Goal: Task Accomplishment & Management: Complete application form

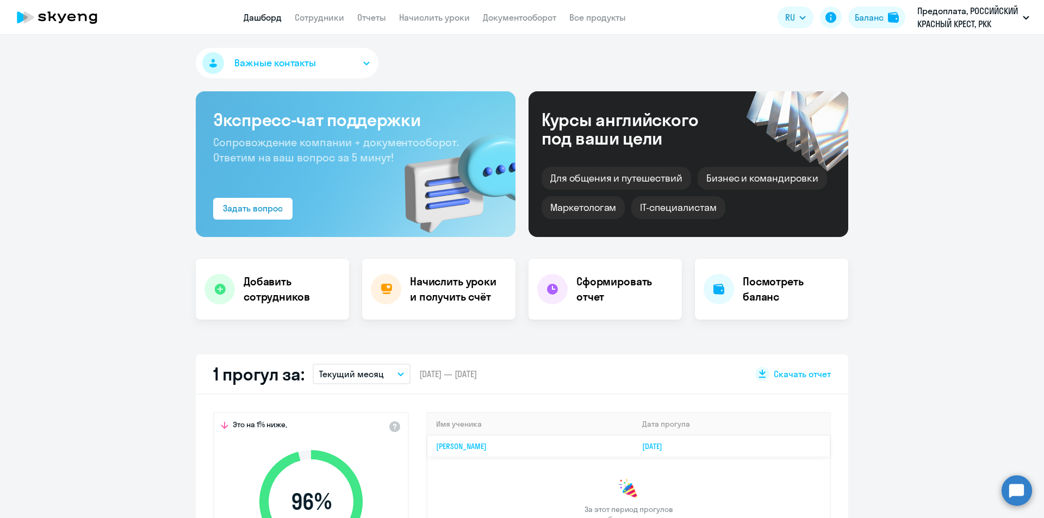
scroll to position [54, 0]
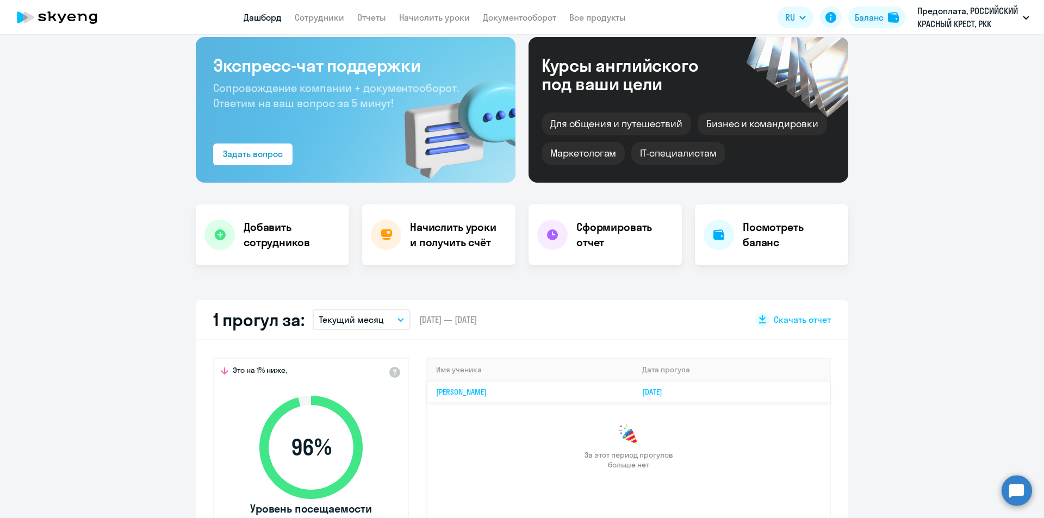
click at [487, 388] on link "[PERSON_NAME]" at bounding box center [461, 392] width 51 height 10
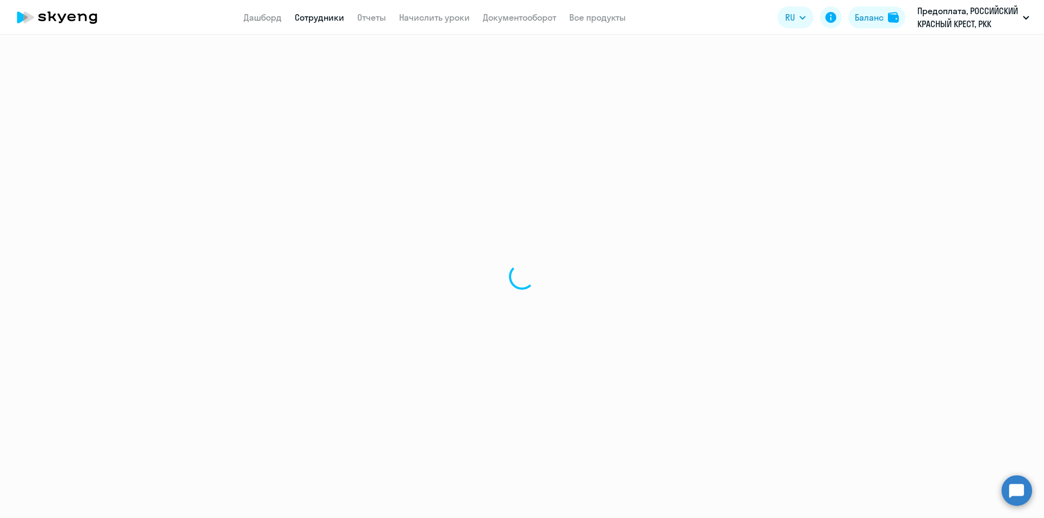
select select "english"
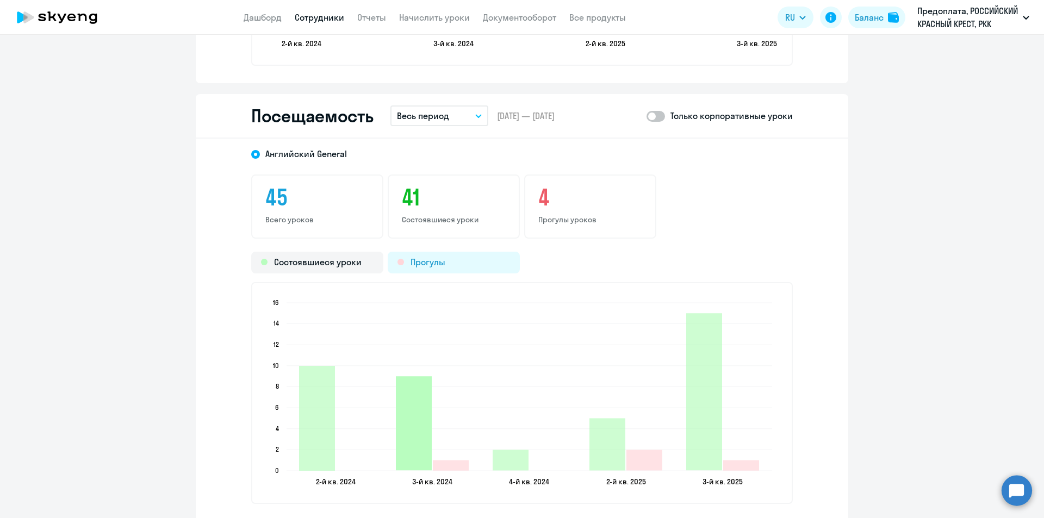
scroll to position [1360, 0]
click at [443, 118] on p "Весь период" at bounding box center [423, 116] width 52 height 13
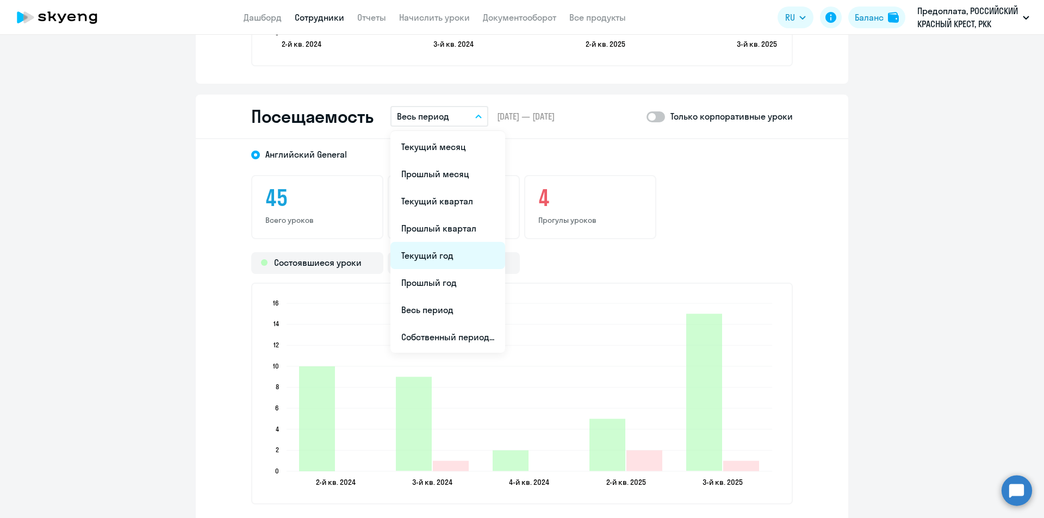
click at [438, 261] on li "Текущий год" at bounding box center [448, 255] width 115 height 27
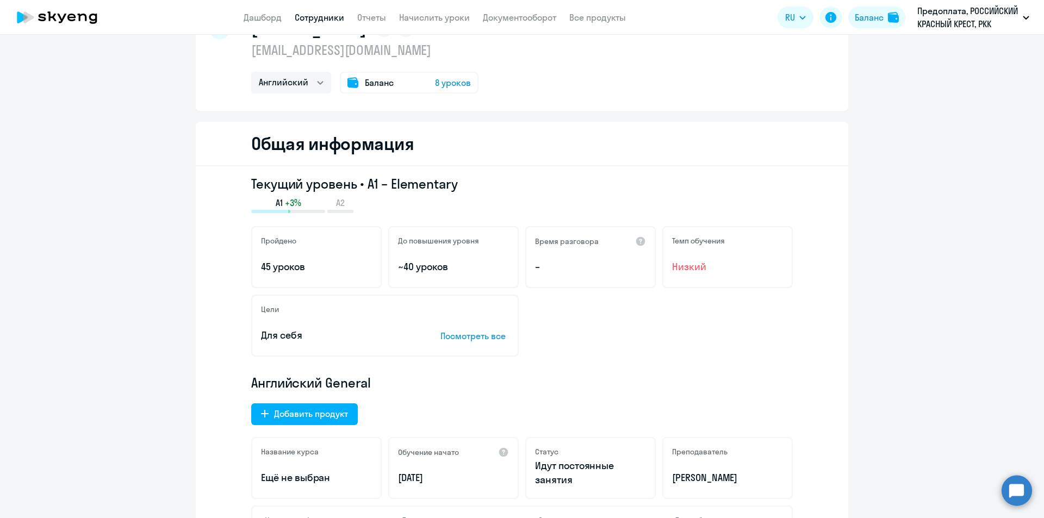
scroll to position [0, 0]
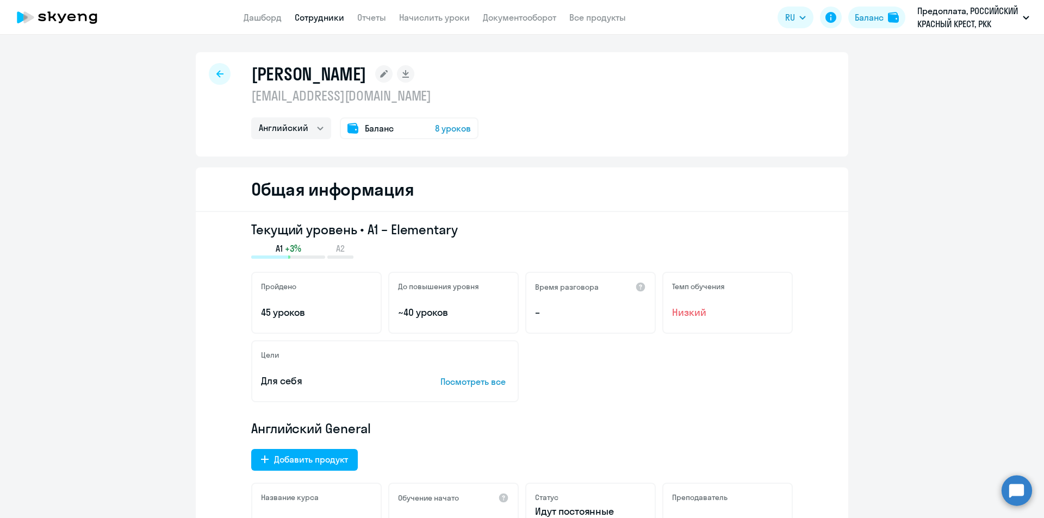
click at [209, 77] on div at bounding box center [220, 74] width 22 height 22
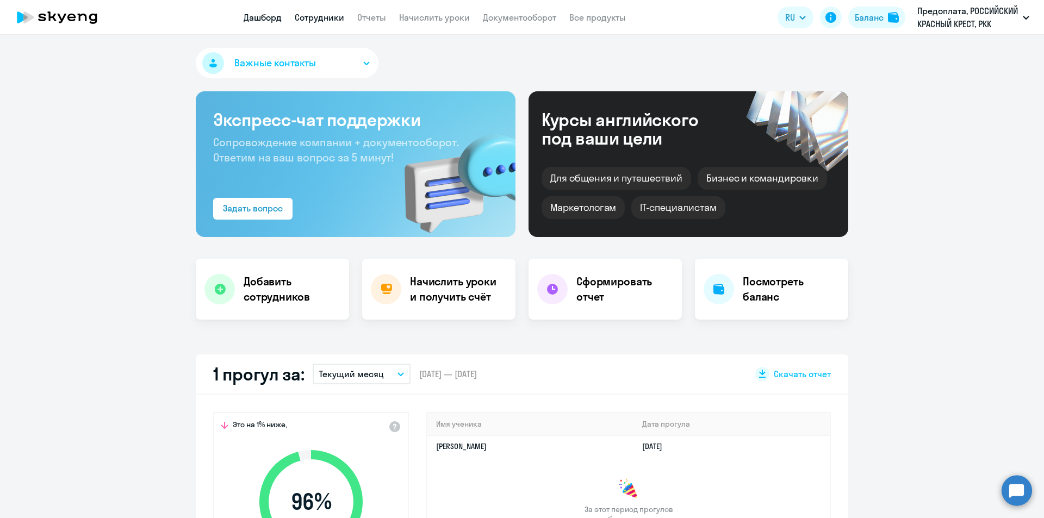
click at [329, 17] on link "Сотрудники" at bounding box center [320, 17] width 50 height 11
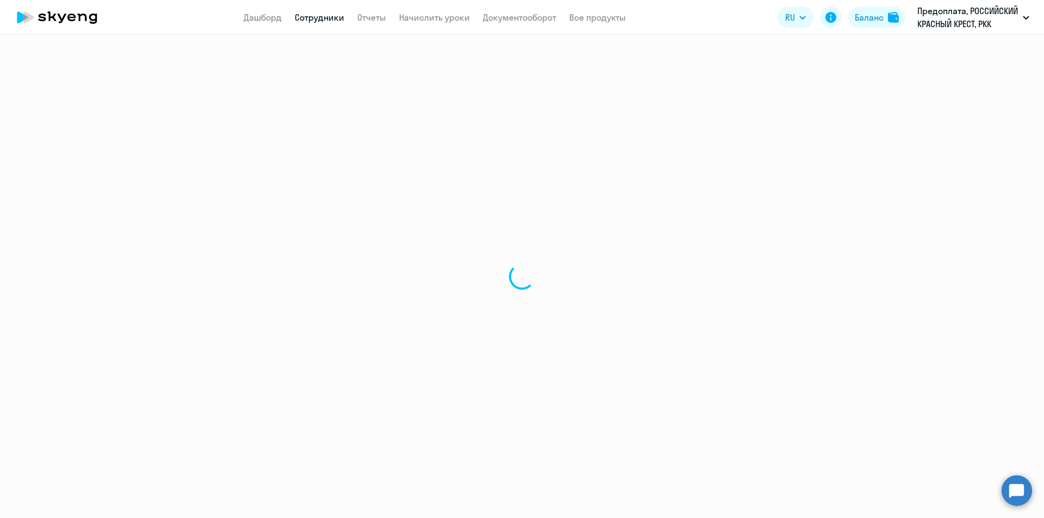
select select "30"
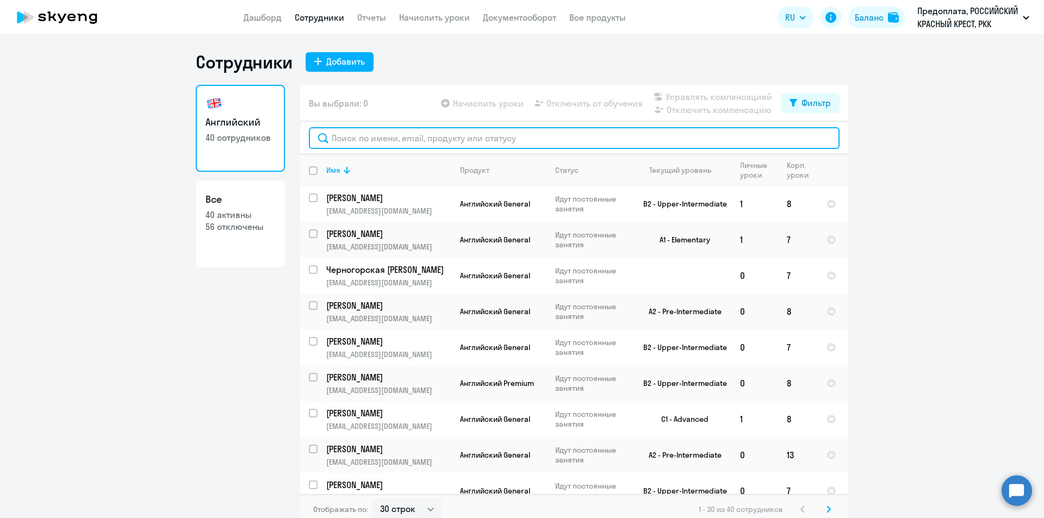
click at [373, 140] on input "text" at bounding box center [574, 138] width 531 height 22
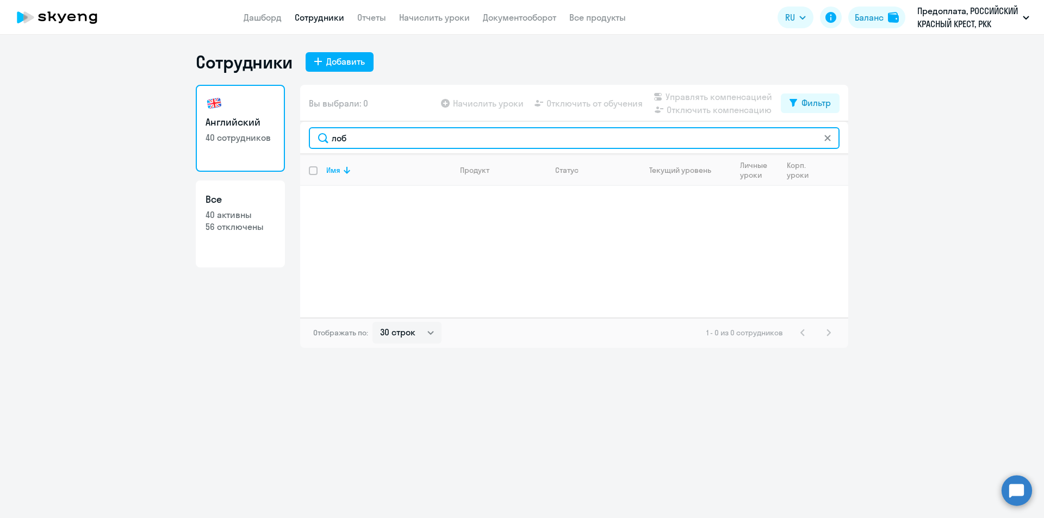
drag, startPoint x: 380, startPoint y: 136, endPoint x: 298, endPoint y: 135, distance: 82.1
click at [298, 135] on div "Английский 40 сотрудников Все 40 активны 56 отключены Вы выбрали: 0 Начислить у…" at bounding box center [522, 216] width 653 height 263
type input "[PERSON_NAME]"
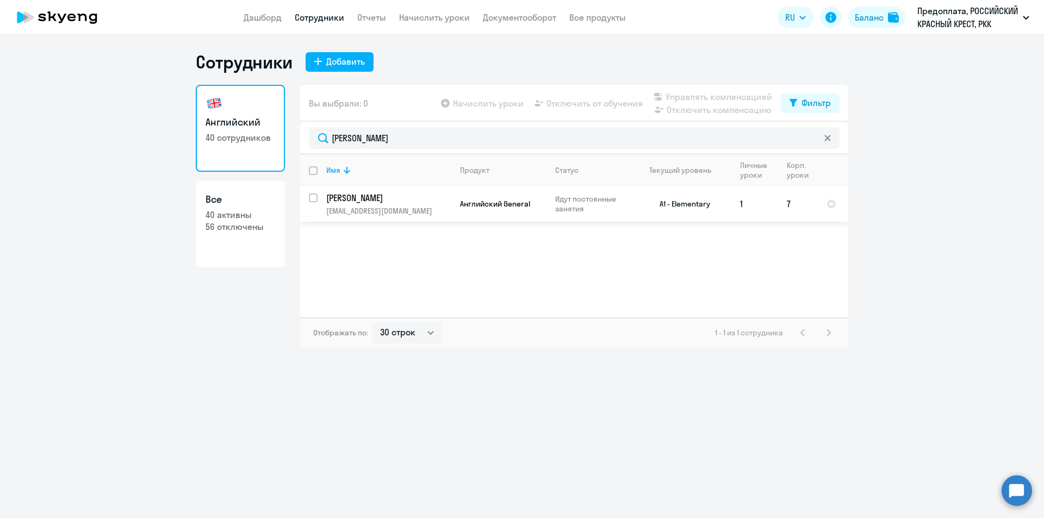
click at [316, 199] on input "select row 23130980" at bounding box center [320, 205] width 22 height 22
checkbox input "true"
click at [573, 106] on span "Отключить от обучения" at bounding box center [595, 103] width 96 height 13
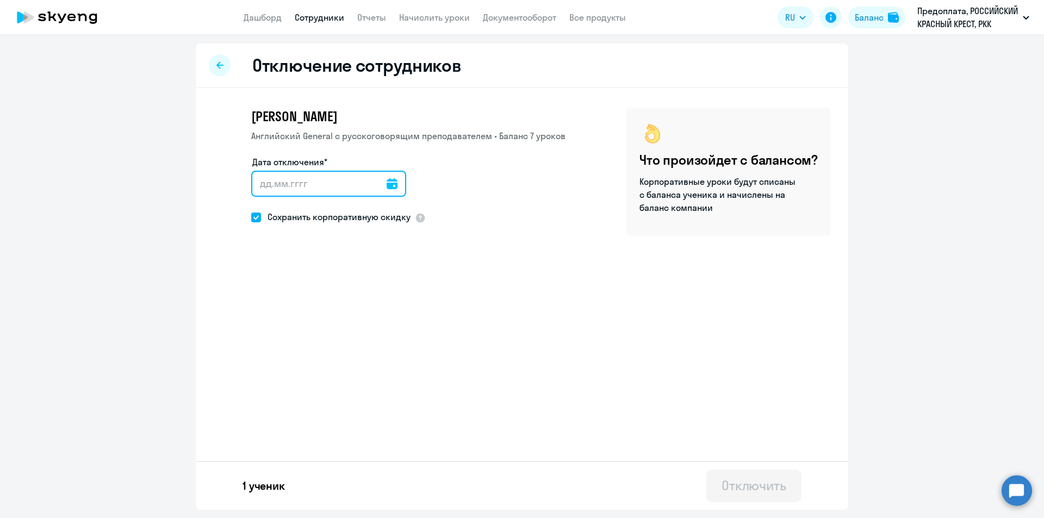
click at [308, 175] on input "Дата отключения*" at bounding box center [328, 184] width 155 height 26
click at [315, 188] on input "Дата отключения*" at bounding box center [328, 184] width 155 height 26
click at [379, 184] on input "Дата отключения*" at bounding box center [328, 184] width 155 height 26
click at [387, 186] on icon at bounding box center [392, 183] width 11 height 11
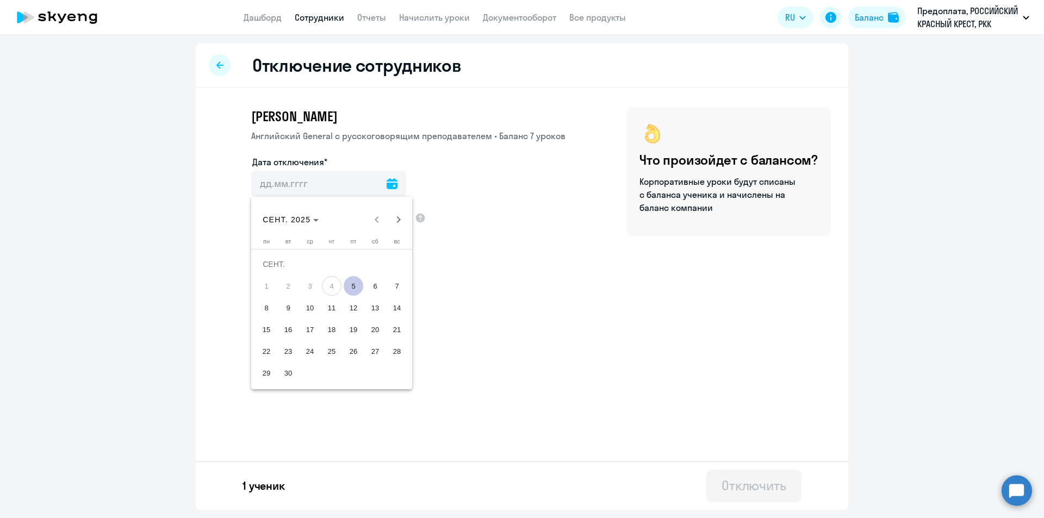
click at [355, 283] on span "5" at bounding box center [354, 286] width 20 height 20
type input "[DATE]"
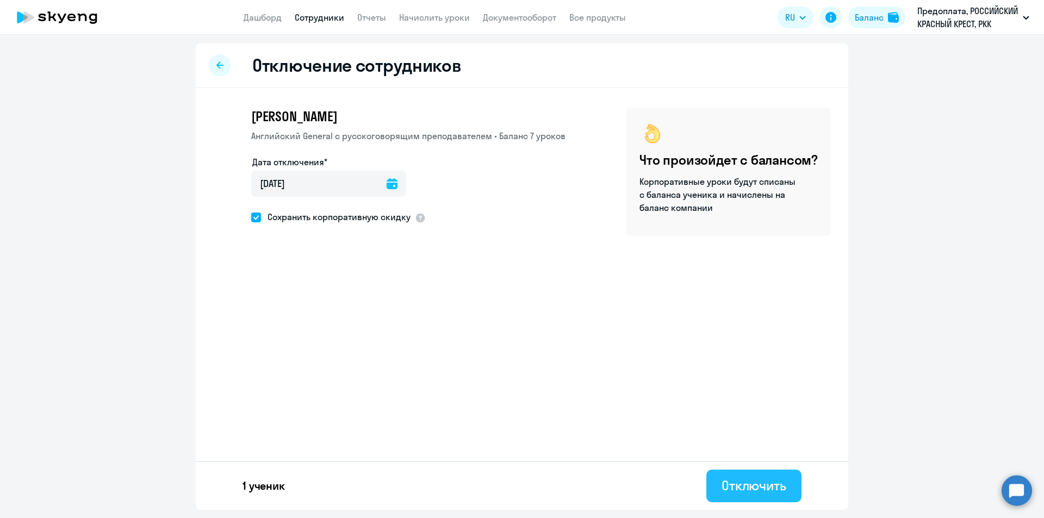
click at [750, 485] on div "Отключить" at bounding box center [754, 485] width 65 height 17
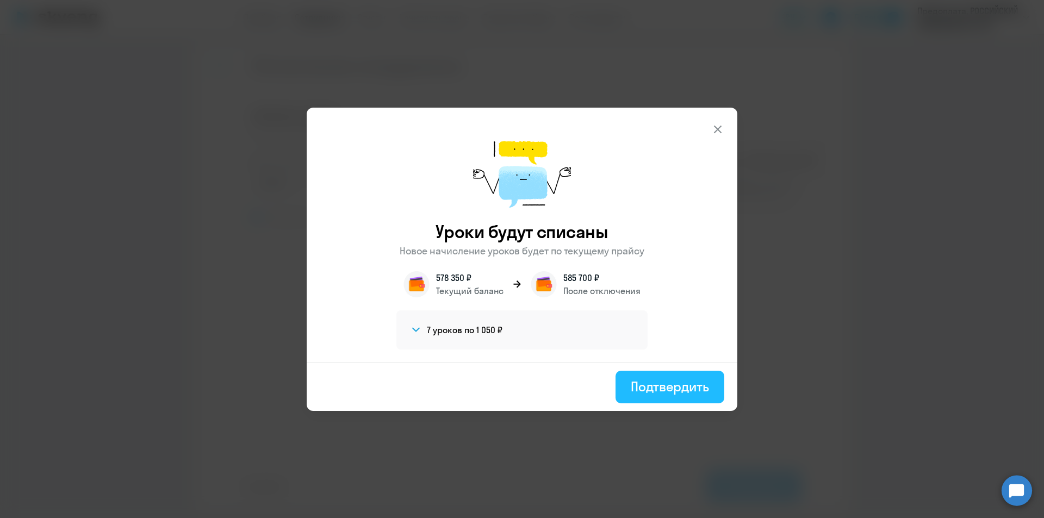
click at [665, 373] on button "Подтвердить" at bounding box center [670, 387] width 109 height 33
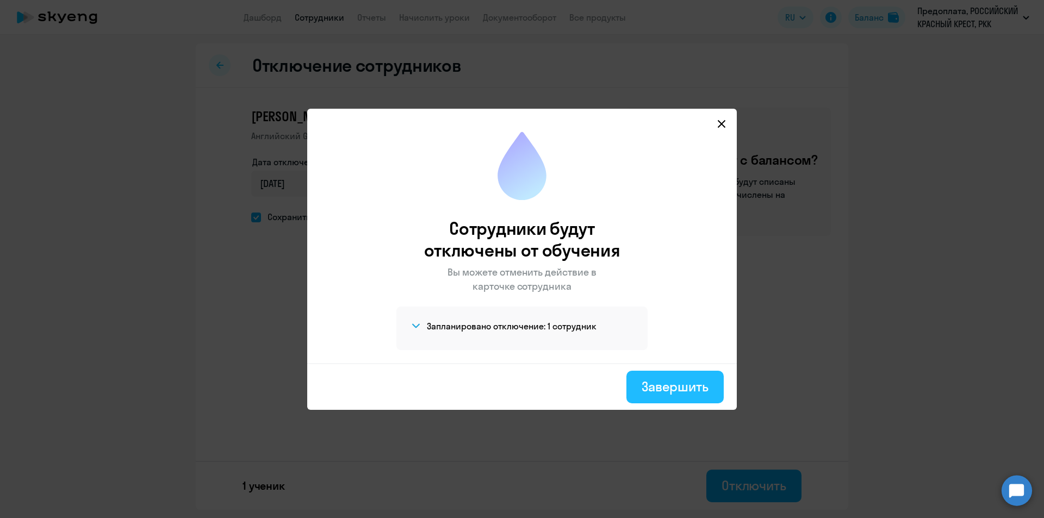
click at [683, 375] on button "Завершить" at bounding box center [675, 387] width 97 height 33
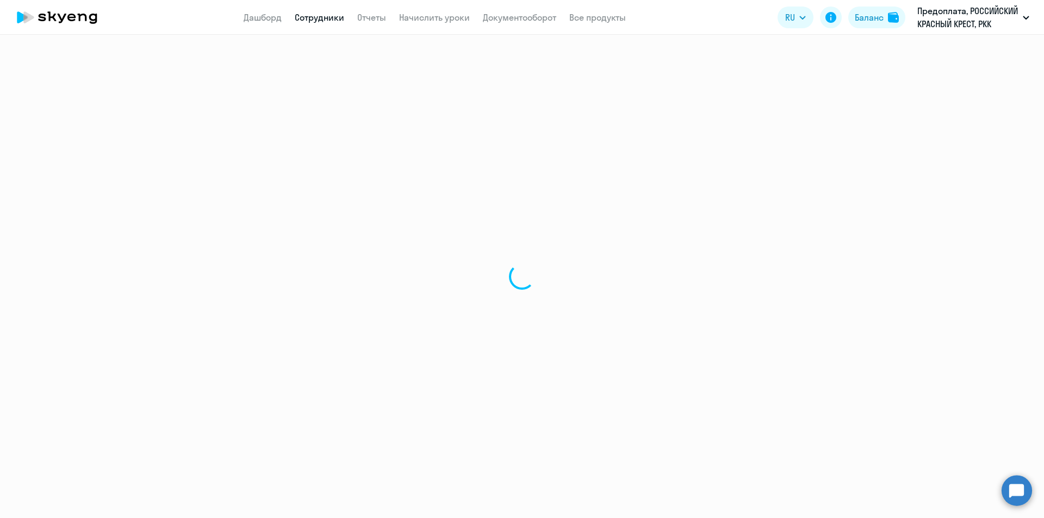
select select "30"
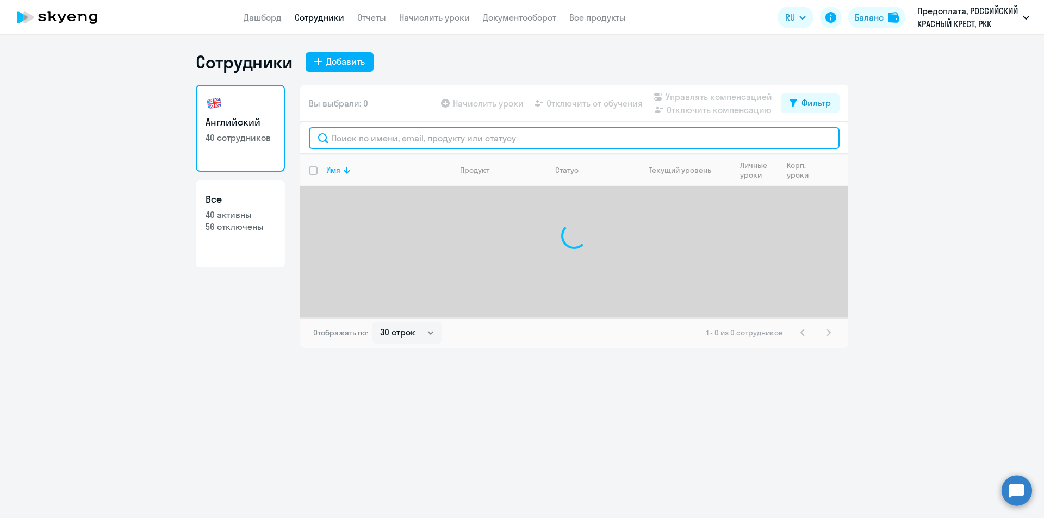
click at [402, 143] on input "text" at bounding box center [574, 138] width 531 height 22
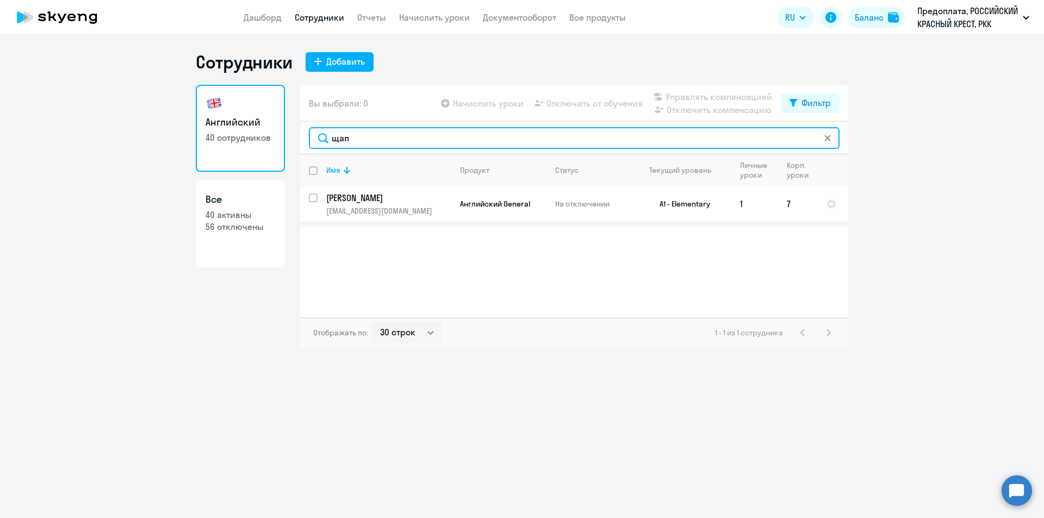
type input "щап"
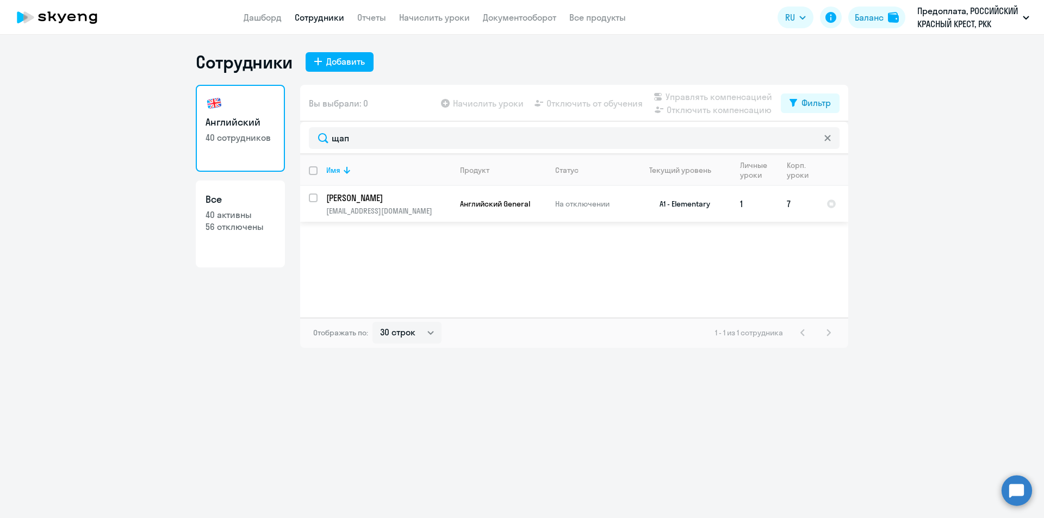
click at [362, 203] on p "[PERSON_NAME]" at bounding box center [387, 198] width 123 height 12
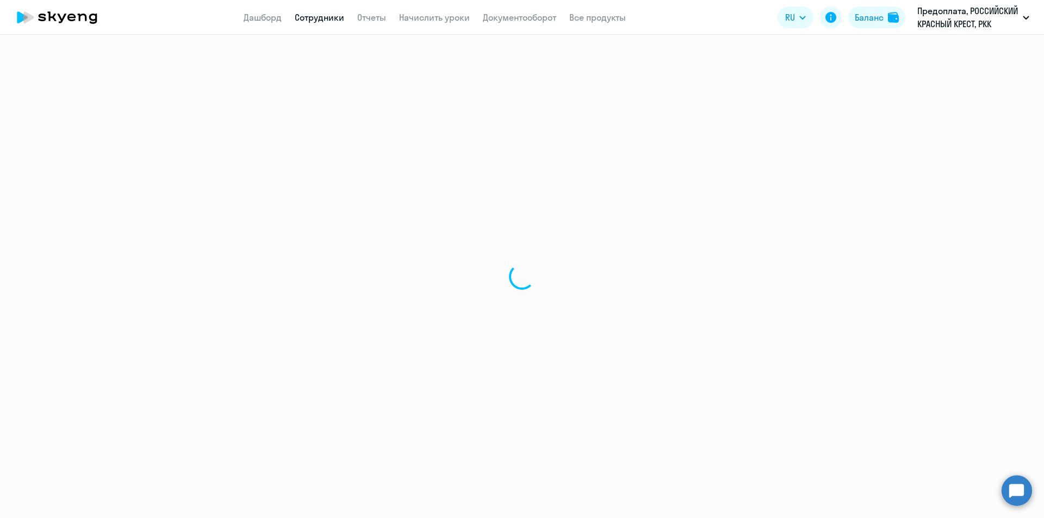
select select "english"
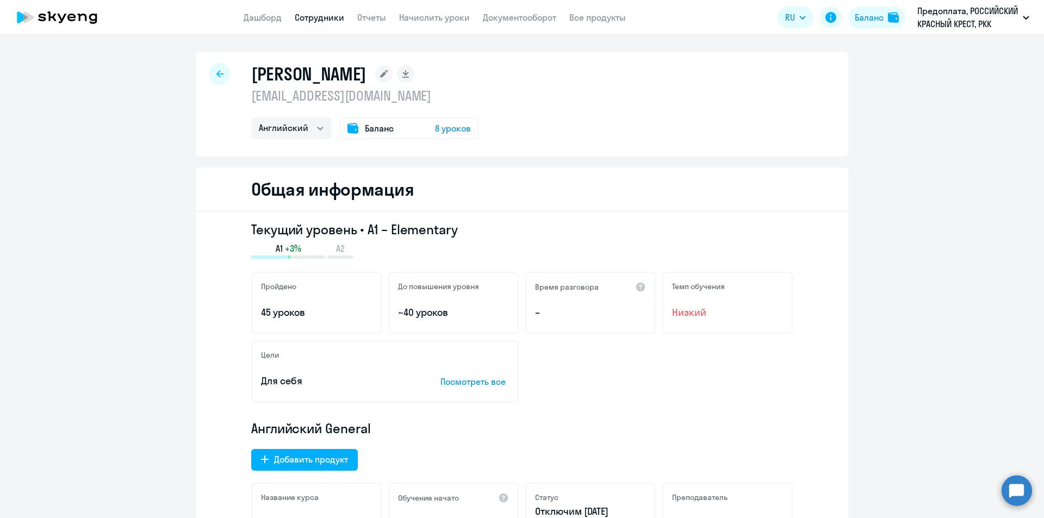
click at [435, 128] on span "8 уроков" at bounding box center [453, 128] width 36 height 13
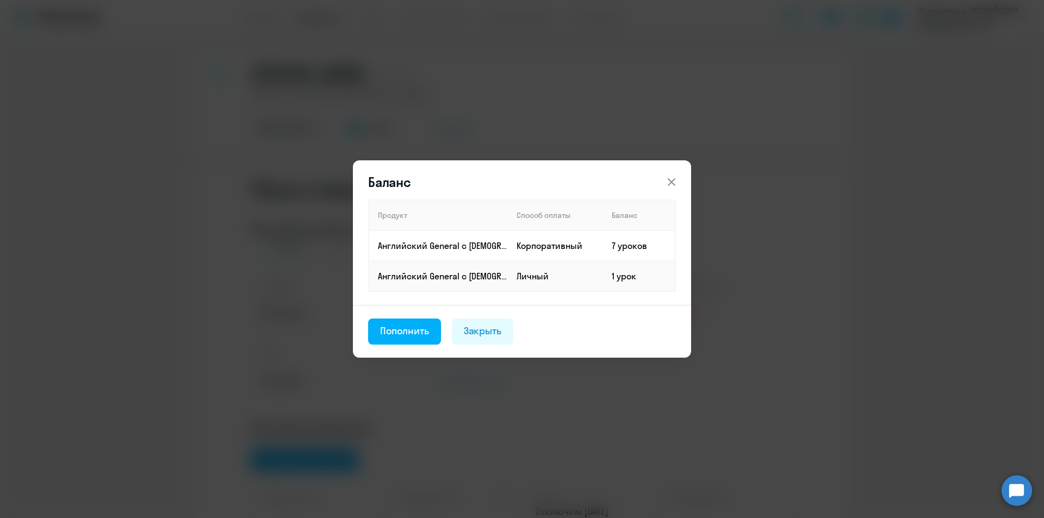
click at [681, 181] on button at bounding box center [672, 182] width 22 height 22
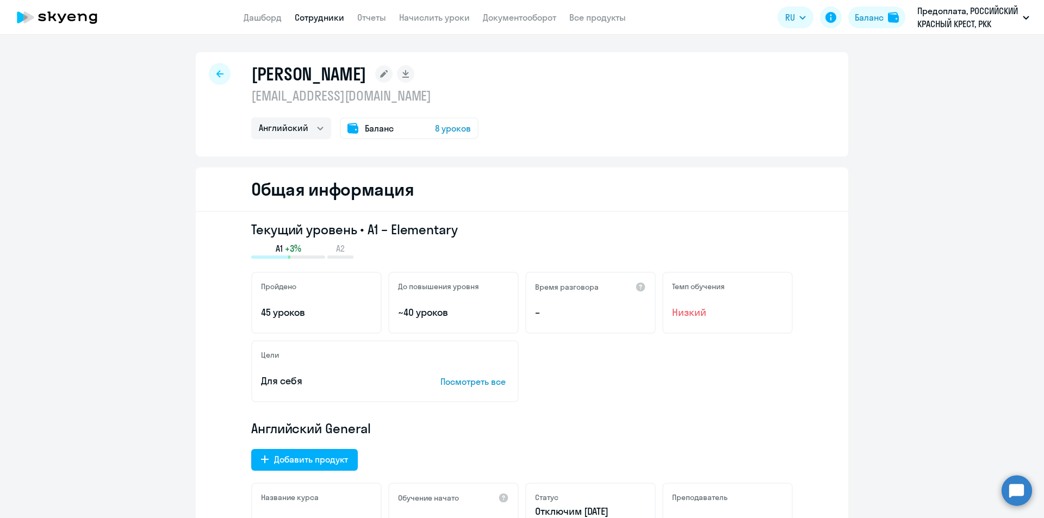
click at [224, 70] on div at bounding box center [220, 74] width 22 height 22
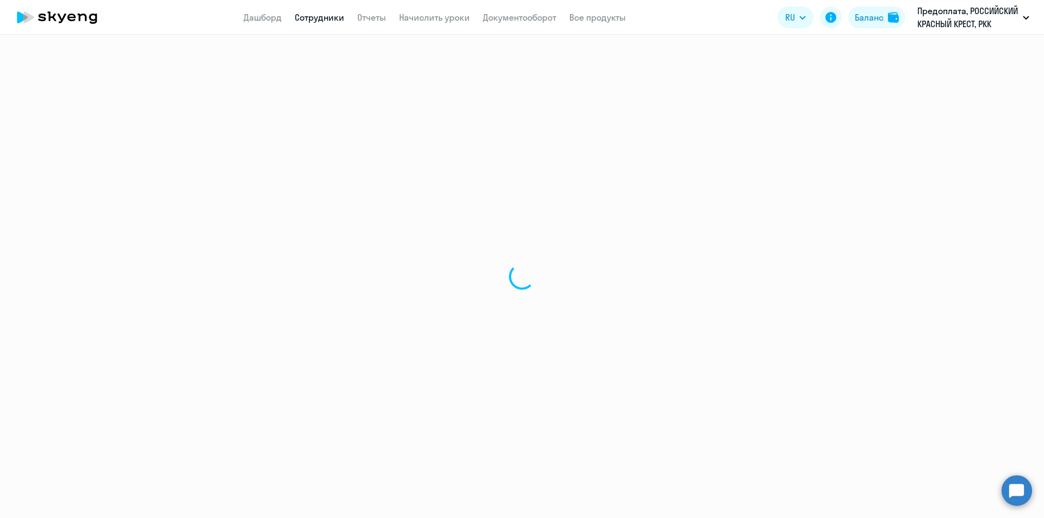
select select "30"
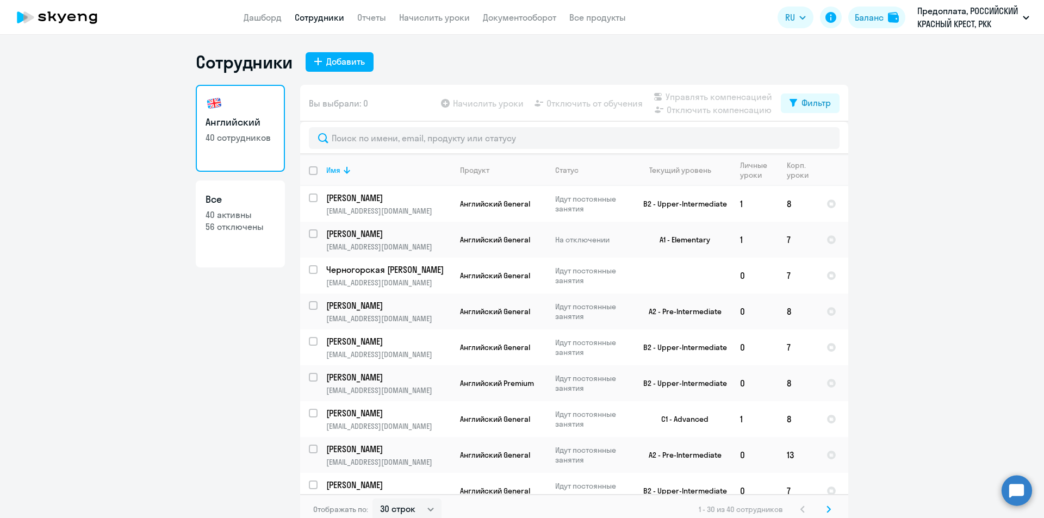
click at [440, 24] on app-header "Дашборд Сотрудники Отчеты Начислить уроки Документооборот Все продукты Дашборд …" at bounding box center [522, 17] width 1044 height 35
click at [439, 15] on link "Начислить уроки" at bounding box center [434, 17] width 71 height 11
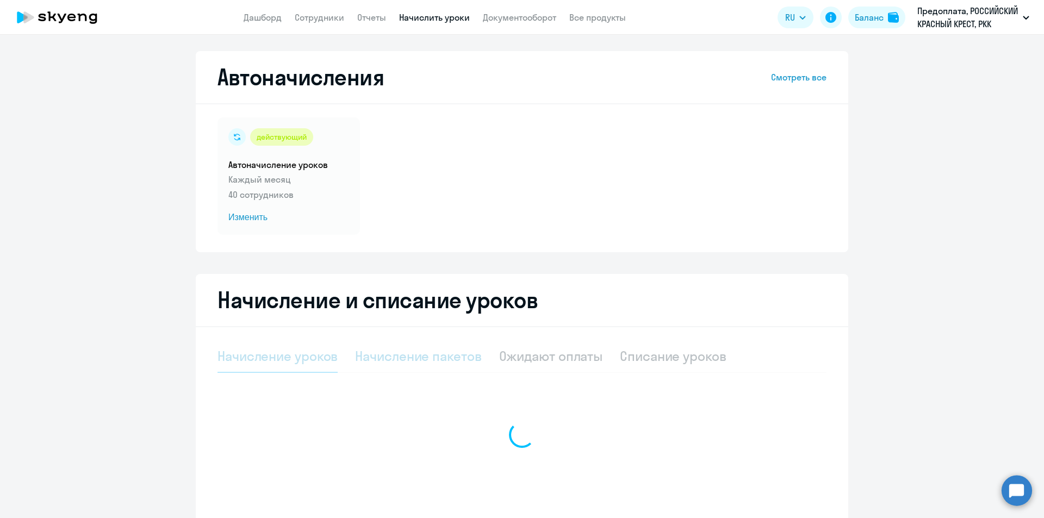
select select "10"
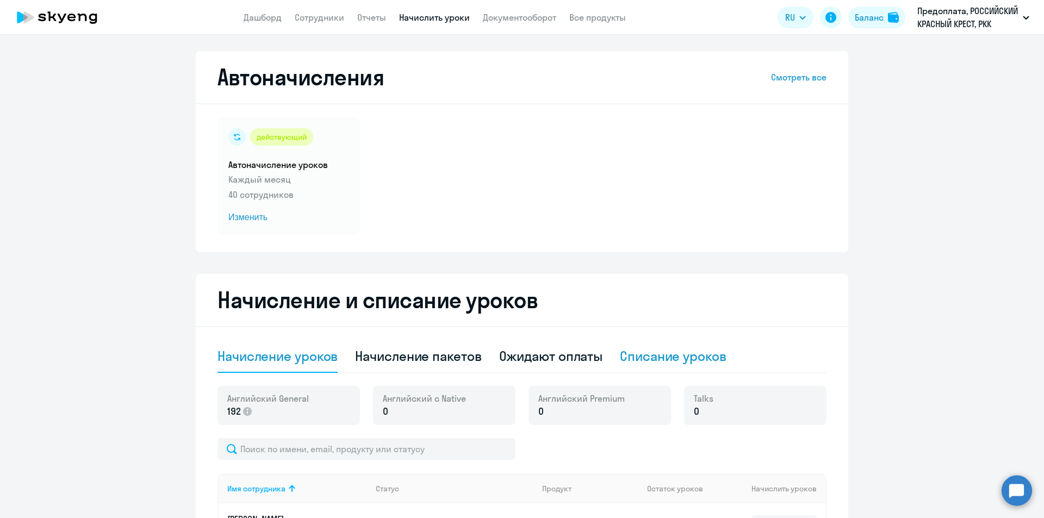
click at [691, 359] on div "Списание уроков" at bounding box center [673, 356] width 107 height 17
select select "10"
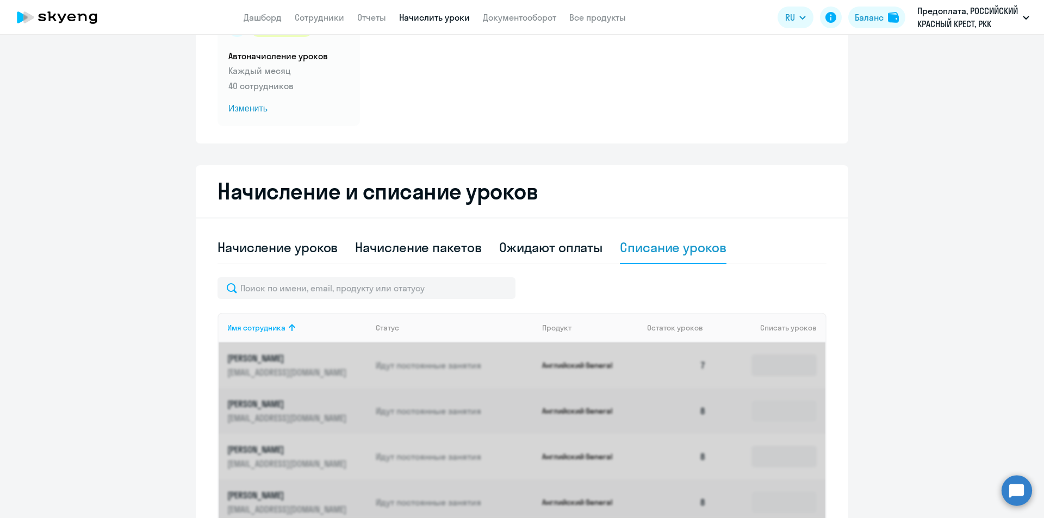
scroll to position [163, 0]
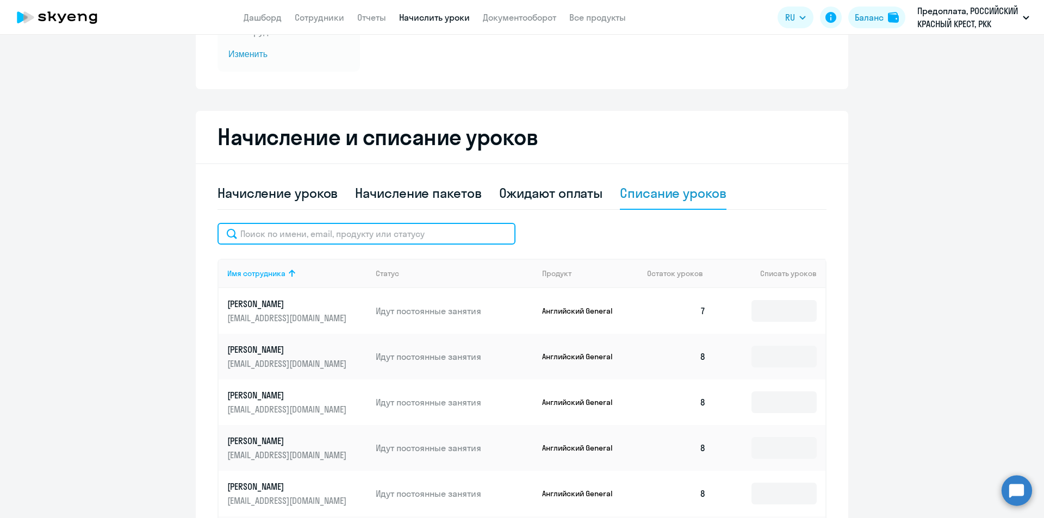
click at [271, 236] on input "text" at bounding box center [367, 234] width 298 height 22
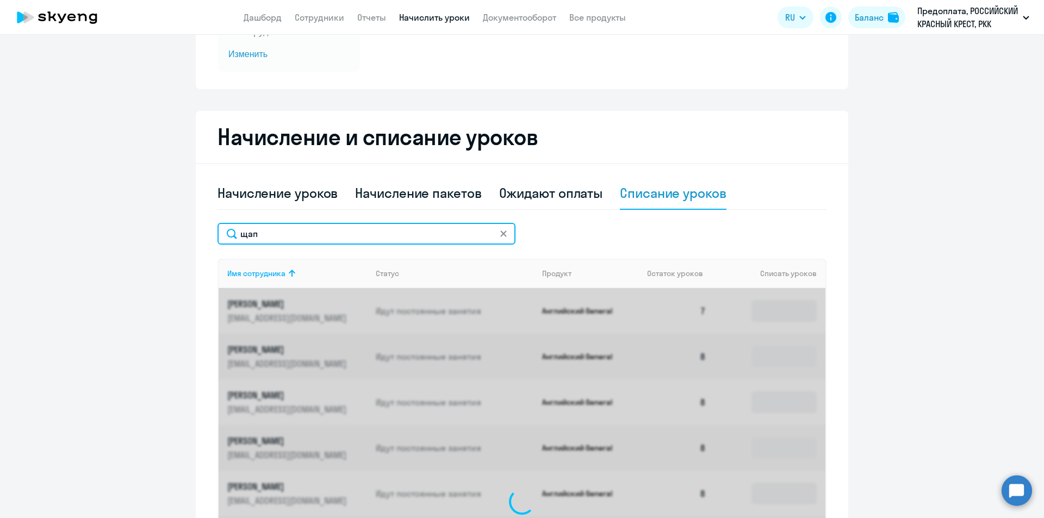
scroll to position [158, 0]
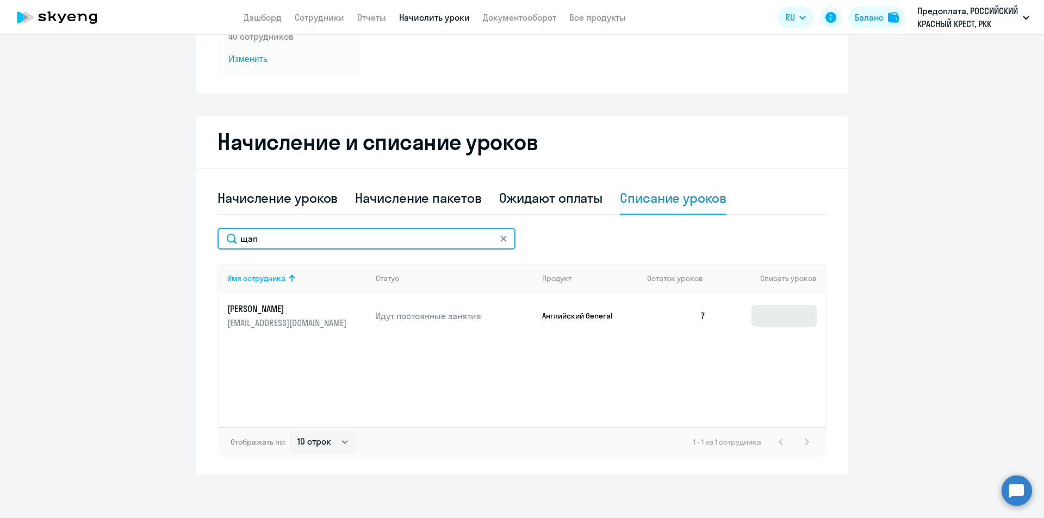
type input "щап"
click at [773, 316] on input at bounding box center [784, 316] width 65 height 22
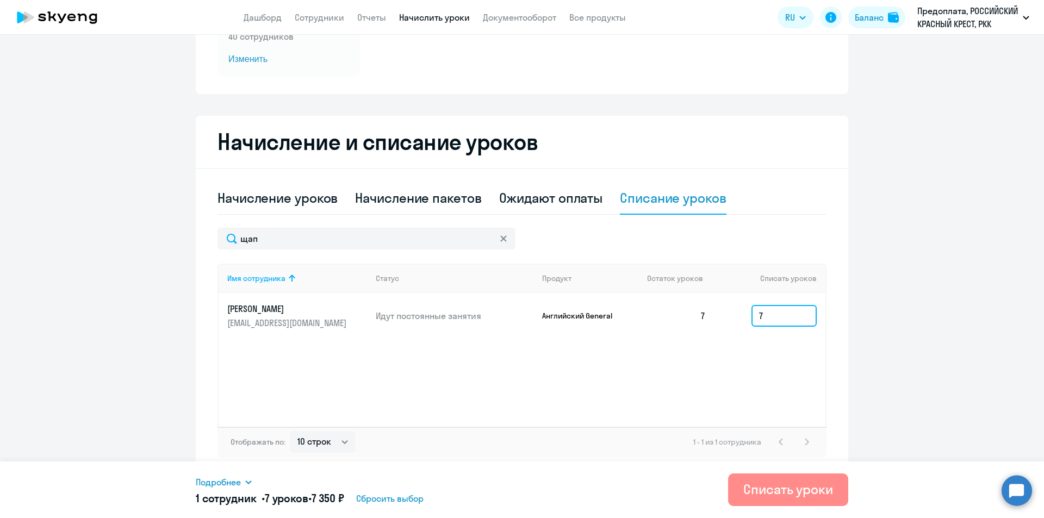
type input "7"
click at [820, 494] on div "Списать уроки" at bounding box center [789, 489] width 90 height 17
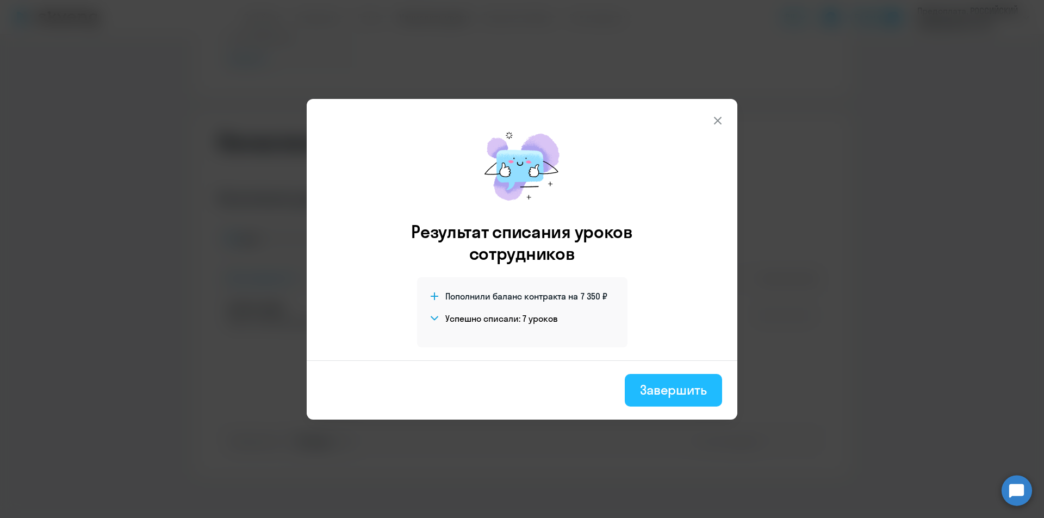
click at [689, 391] on div "Завершить" at bounding box center [673, 389] width 67 height 17
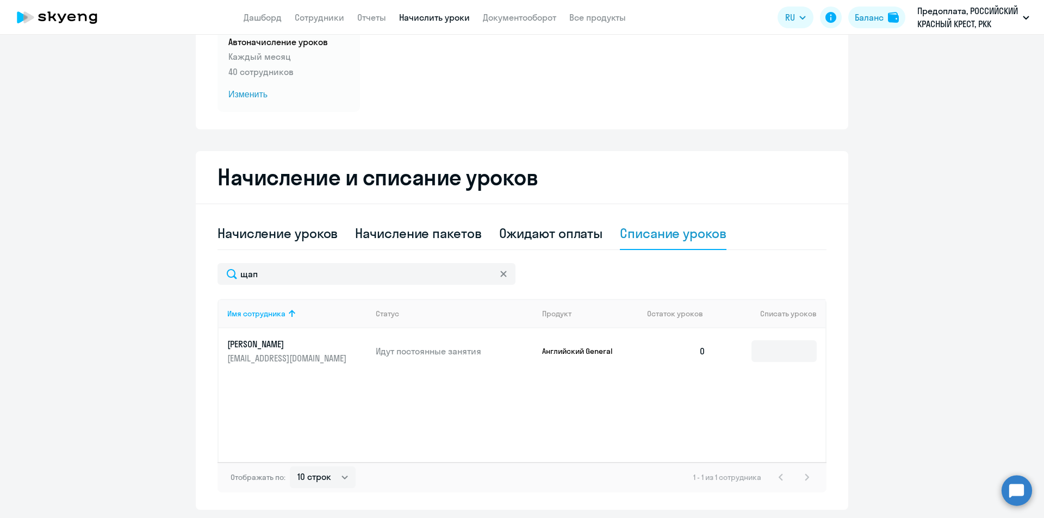
scroll to position [104, 0]
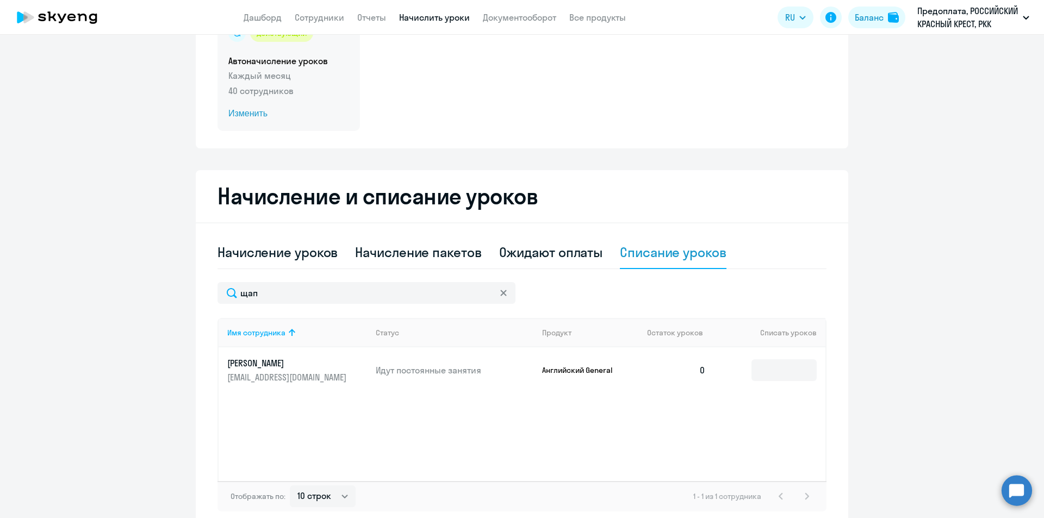
click at [228, 117] on span "Изменить" at bounding box center [288, 113] width 121 height 13
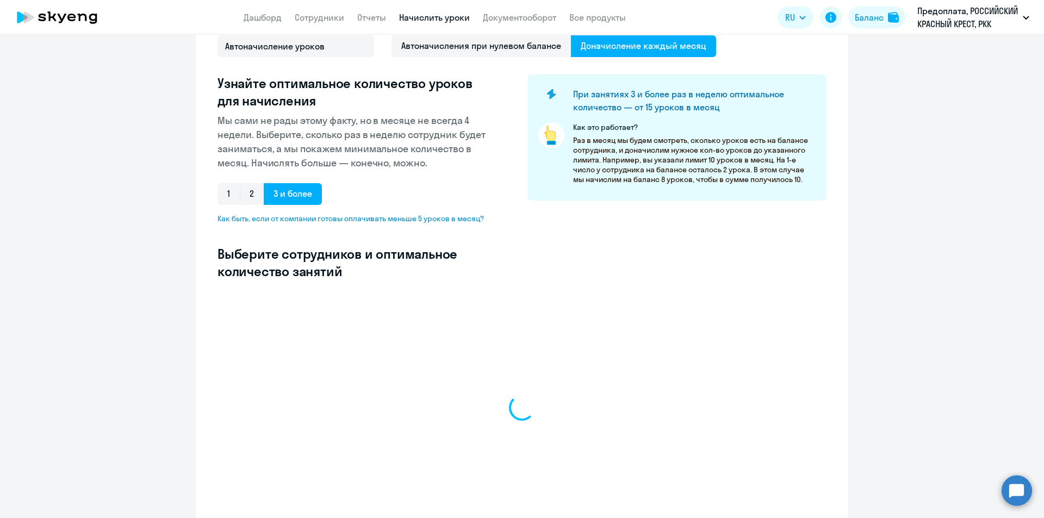
select select "10"
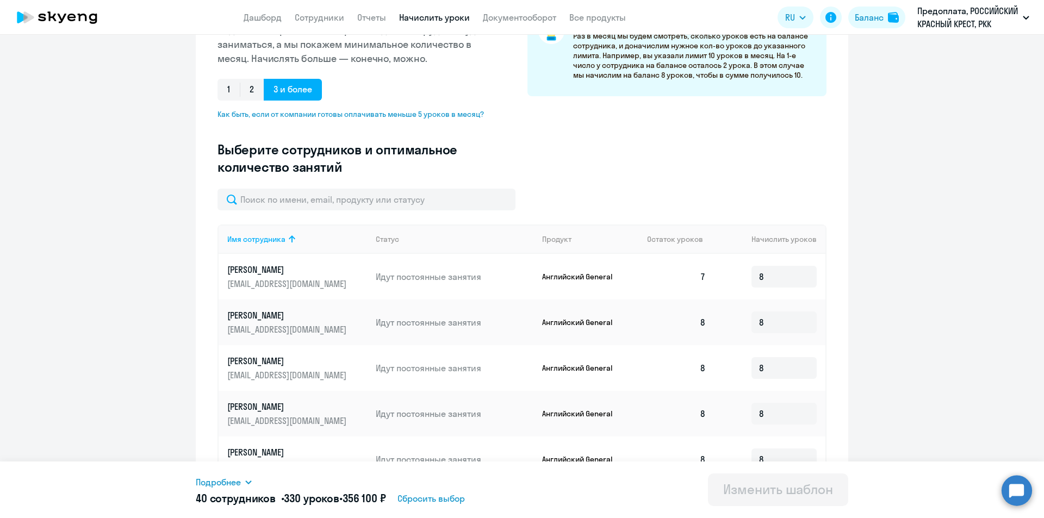
scroll to position [213, 0]
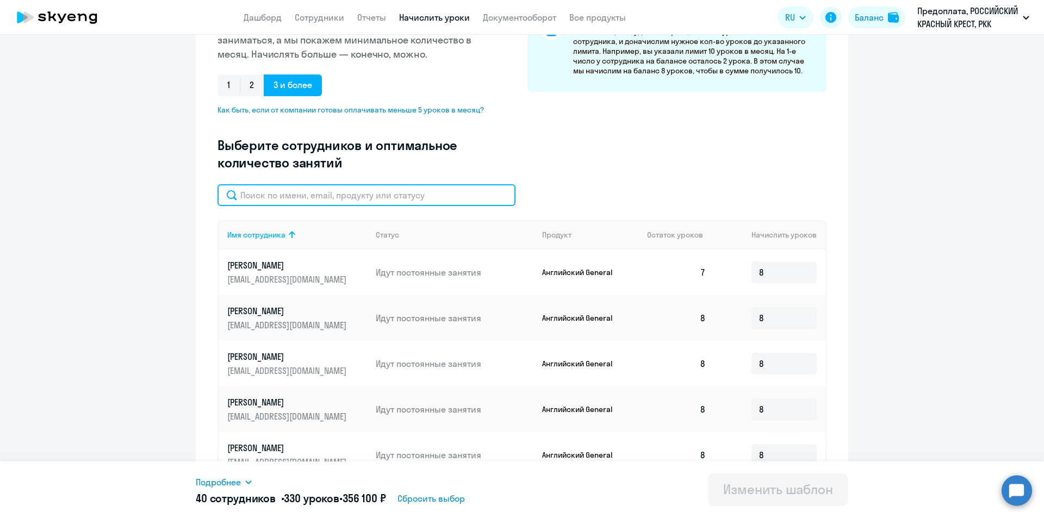
click at [327, 201] on input "text" at bounding box center [367, 195] width 298 height 22
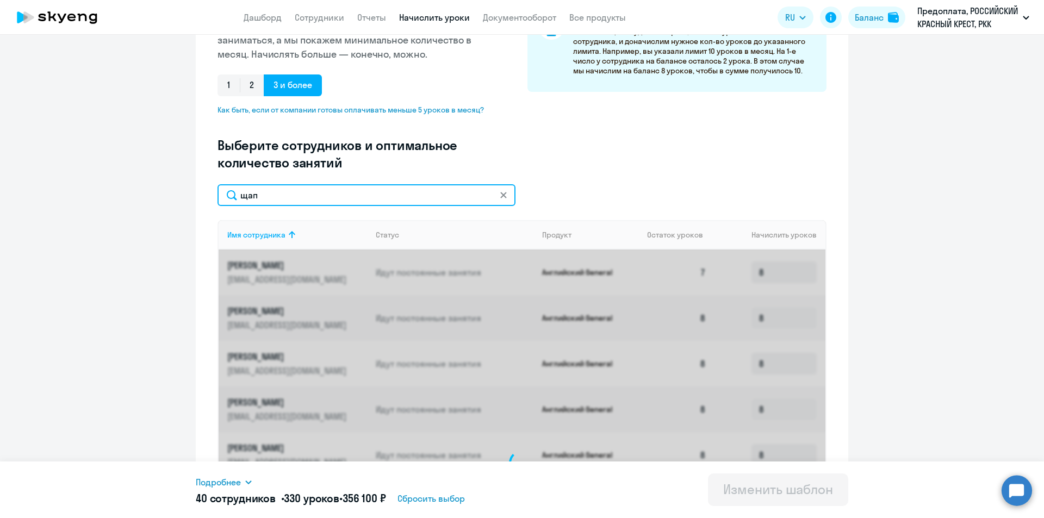
scroll to position [169, 0]
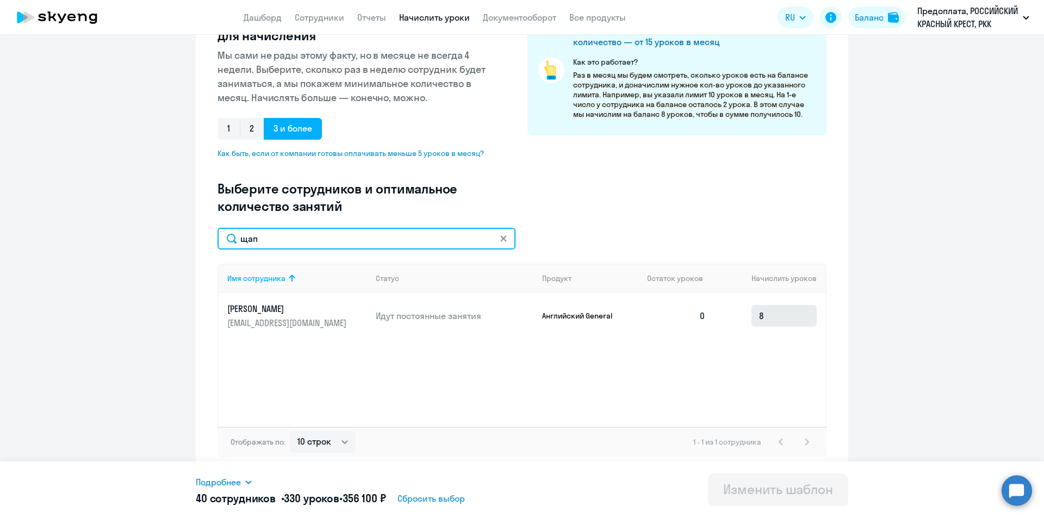
type input "щап"
drag, startPoint x: 748, startPoint y: 312, endPoint x: 691, endPoint y: 310, distance: 56.6
click at [691, 310] on tr "[PERSON_NAME] [EMAIL_ADDRESS][DOMAIN_NAME] Идут постоянные занятия Английский G…" at bounding box center [522, 316] width 607 height 46
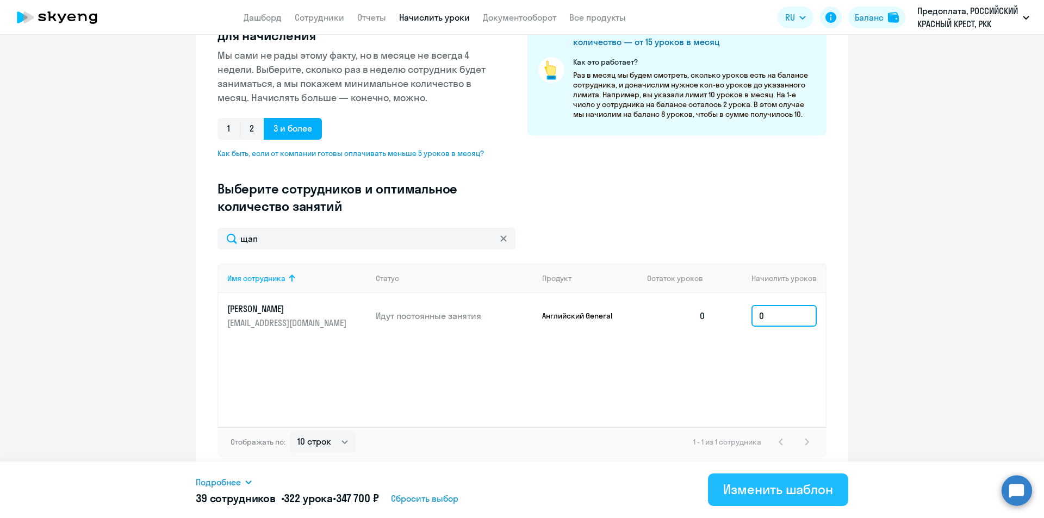
type input "0"
click at [798, 502] on button "Изменить шаблон" at bounding box center [778, 490] width 140 height 33
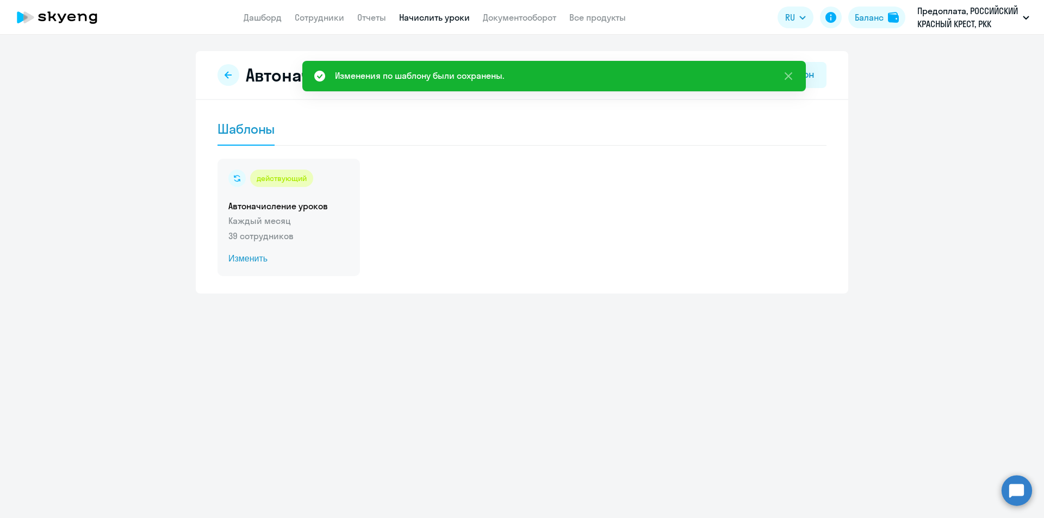
click at [256, 254] on span "Изменить" at bounding box center [288, 258] width 121 height 13
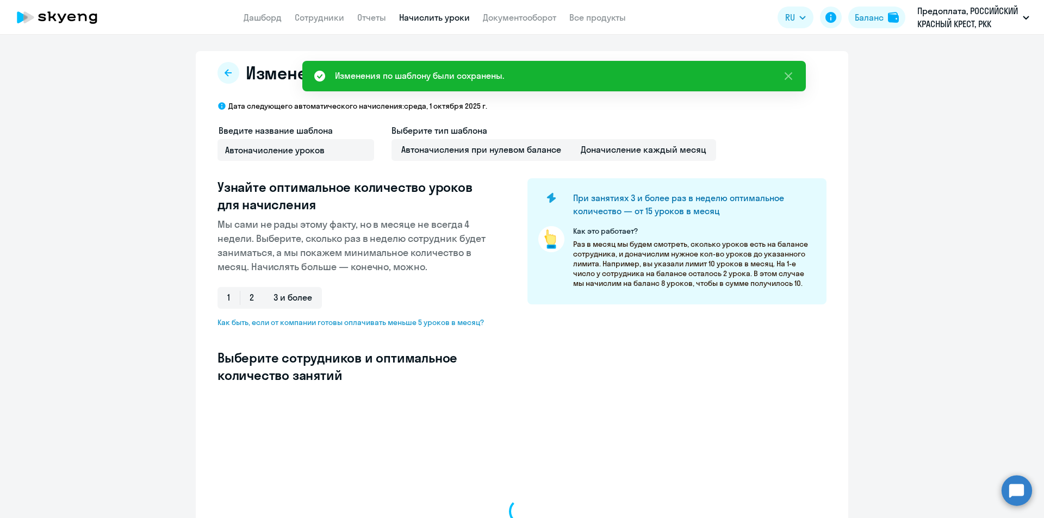
select select "10"
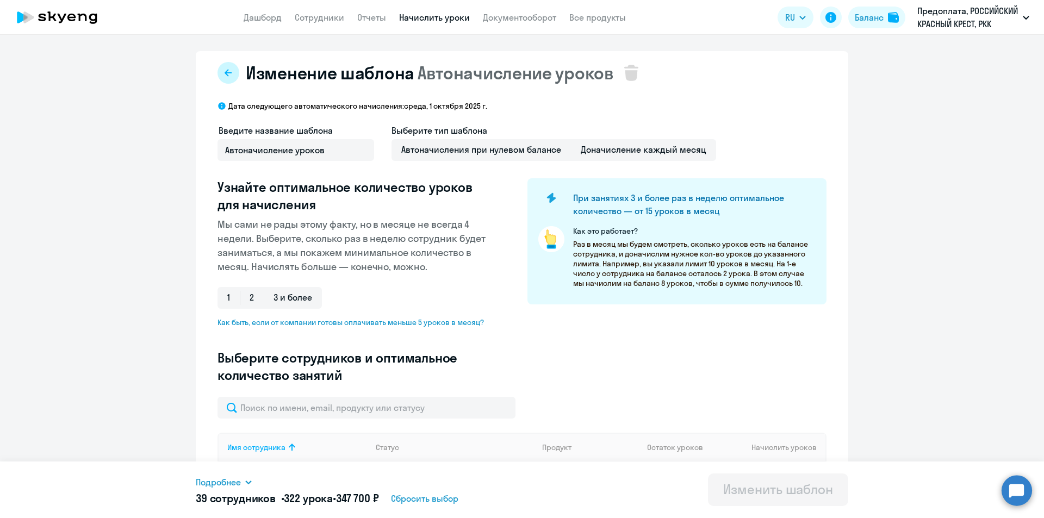
click at [226, 75] on icon at bounding box center [228, 73] width 9 height 9
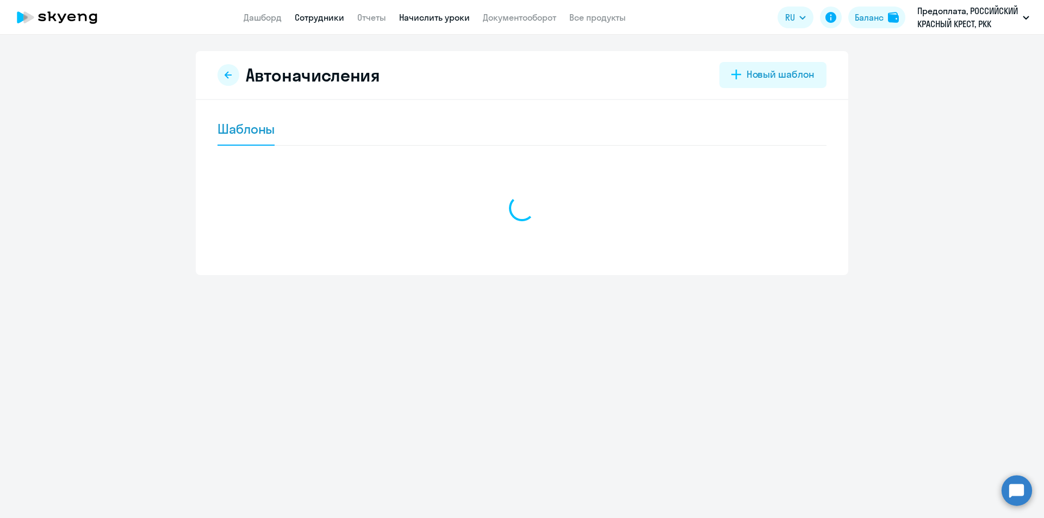
click at [312, 13] on link "Сотрудники" at bounding box center [320, 17] width 50 height 11
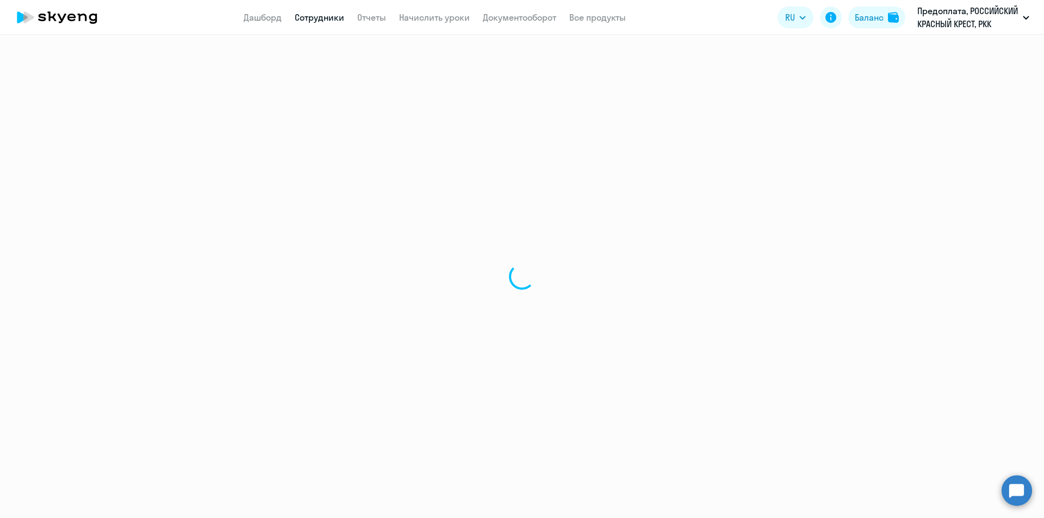
select select "30"
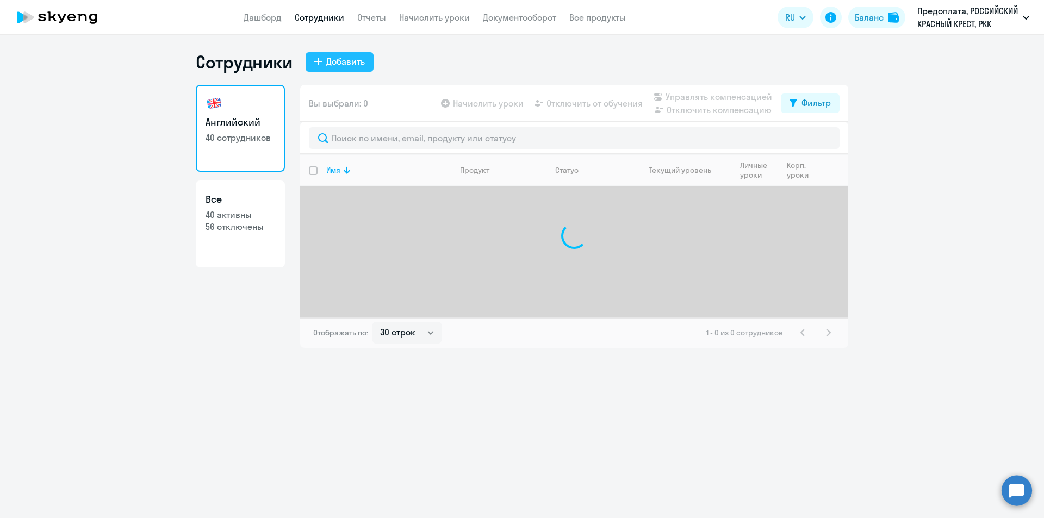
click at [341, 62] on div "Добавить" at bounding box center [345, 61] width 39 height 13
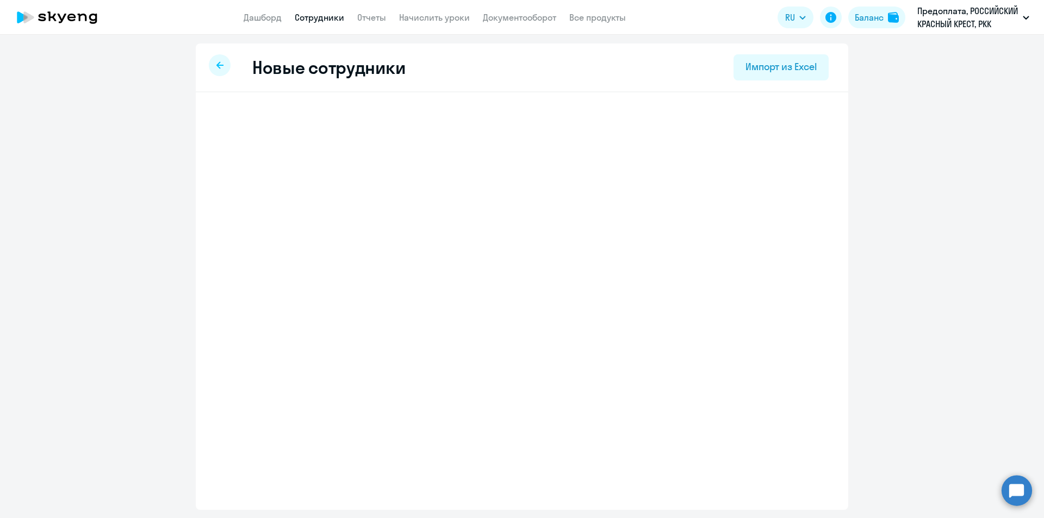
select select "english_adult_not_native_speaker"
select select "3"
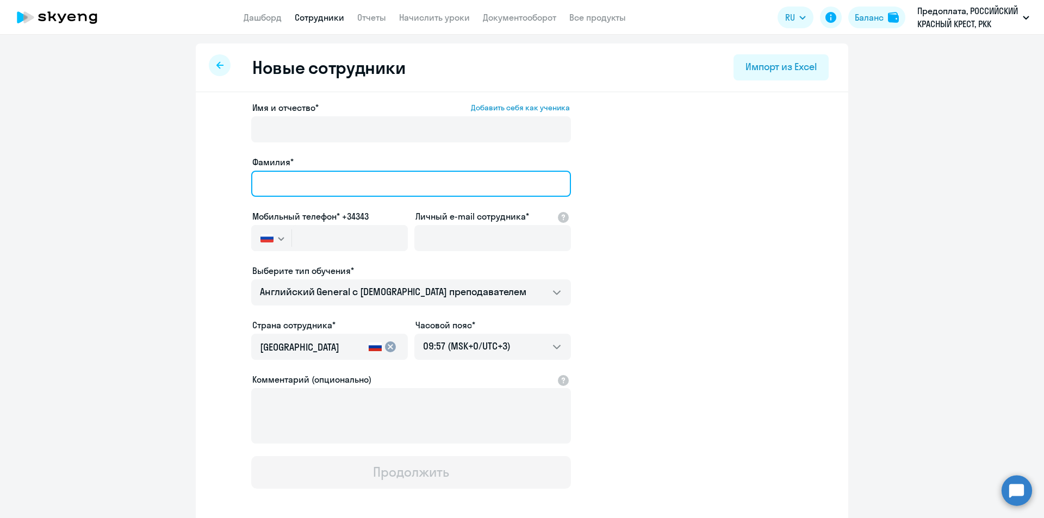
click at [284, 178] on input "Фамилия*" at bounding box center [411, 184] width 320 height 26
paste input "Кизирбозунц"
type input "Кизирбозунц"
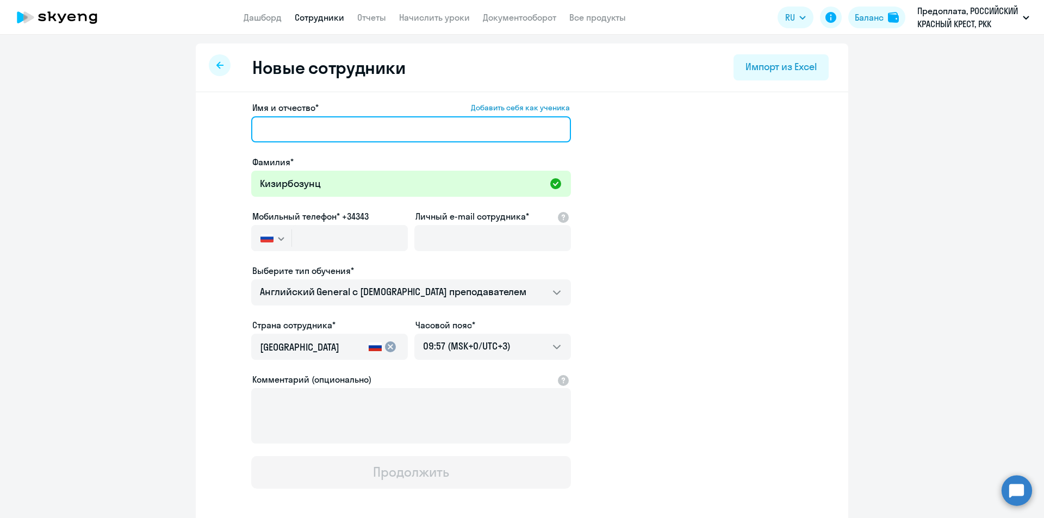
click at [443, 133] on input "Имя и отчество* Добавить себя как ученика" at bounding box center [411, 129] width 320 height 26
type input "Лиана"
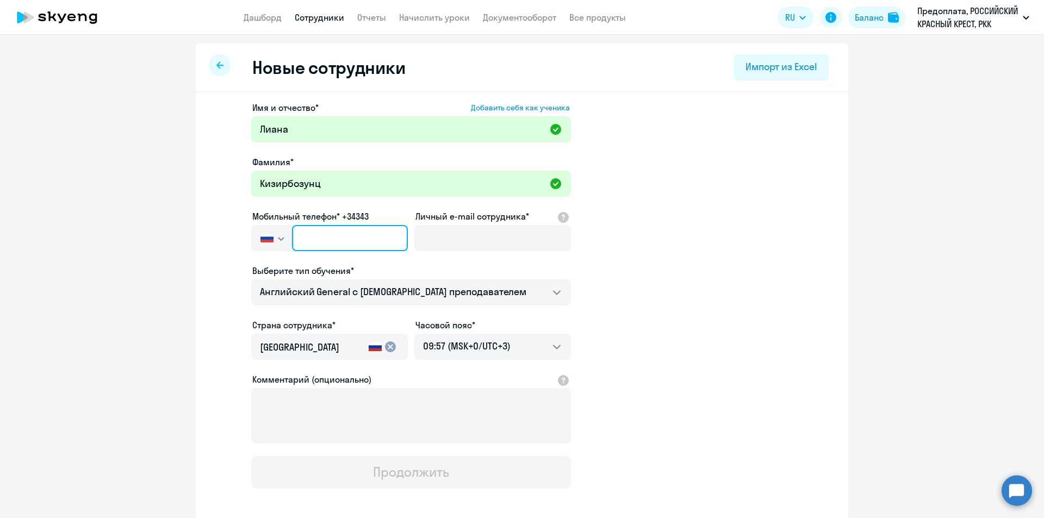
click at [354, 237] on input "text" at bounding box center [350, 238] width 116 height 26
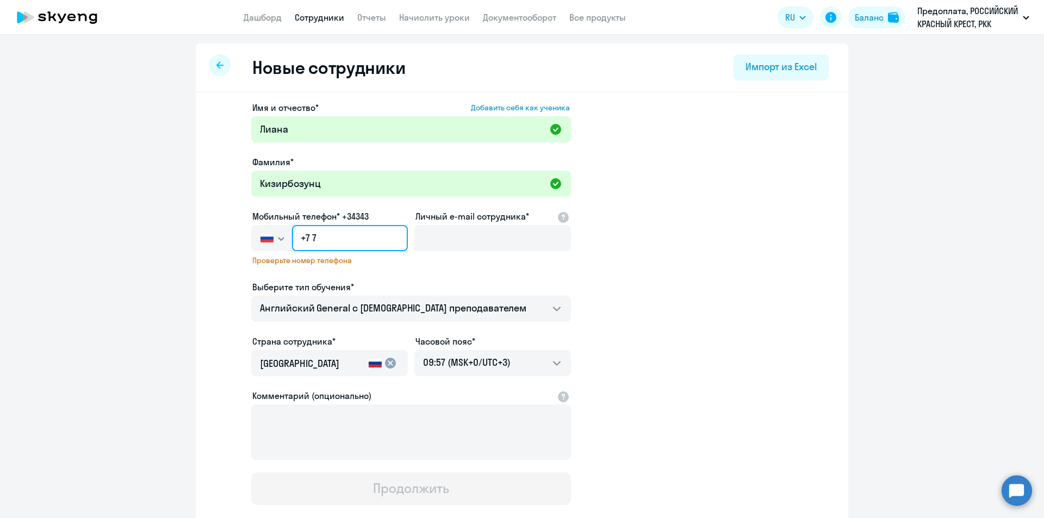
paste input "[PHONE_NUMBER]"
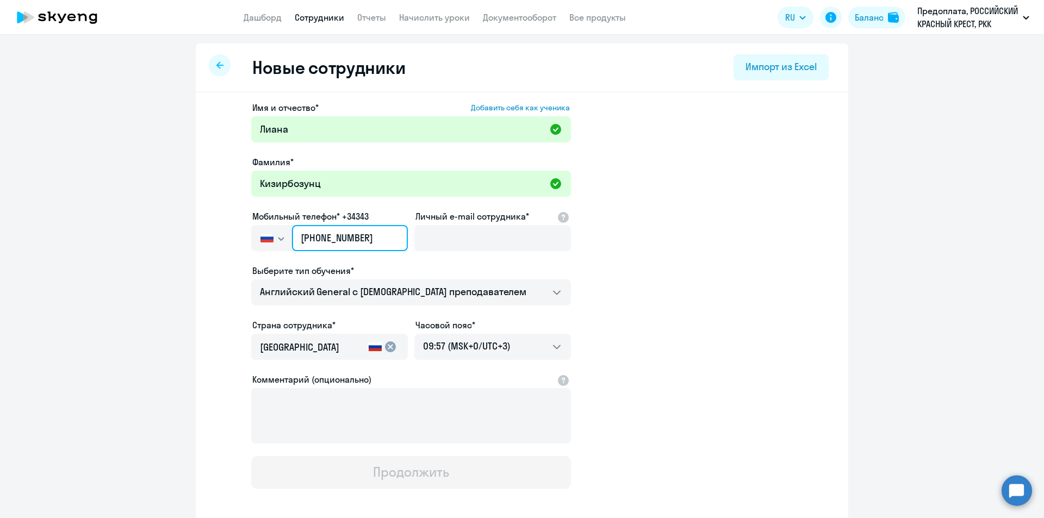
type input "[PHONE_NUMBER]"
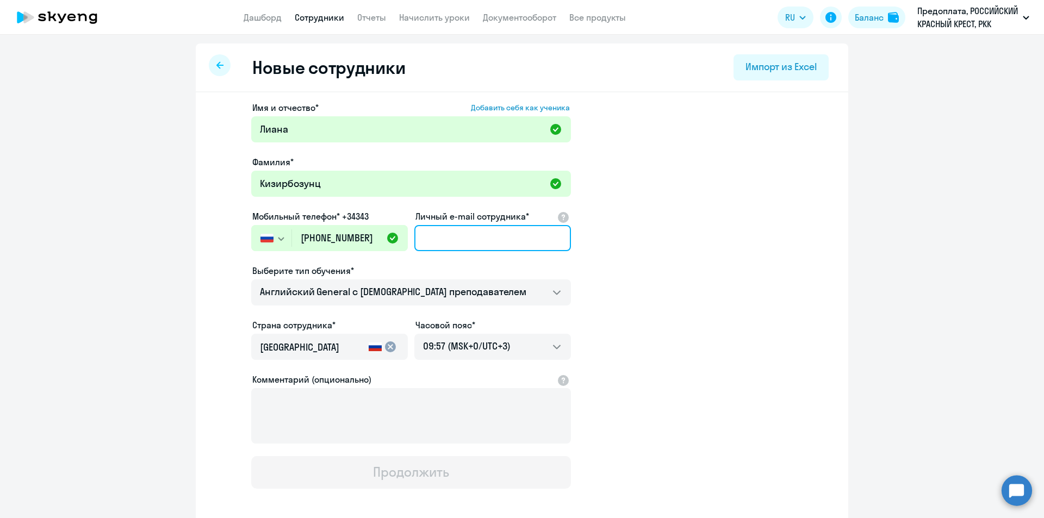
click at [455, 239] on input "Личный e-mail сотрудника*" at bounding box center [493, 238] width 157 height 26
paste input "[EMAIL_ADDRESS][DOMAIN_NAME]"
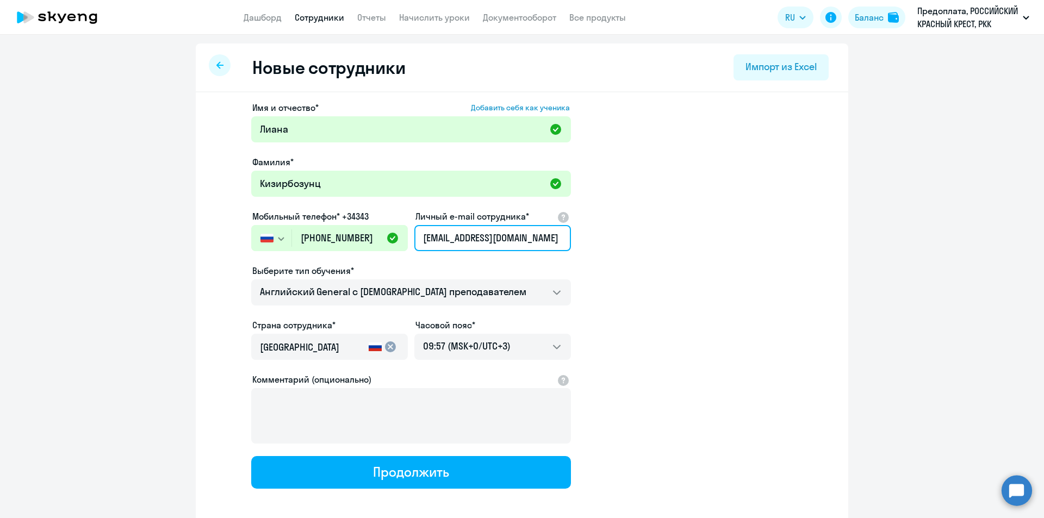
click at [435, 237] on input "[EMAIL_ADDRESS][DOMAIN_NAME]" at bounding box center [493, 238] width 157 height 26
click at [548, 242] on input "[EMAIL_ADDRESS][DOMAIN_NAME]" at bounding box center [493, 238] width 157 height 26
type input "[EMAIL_ADDRESS][DOMAIN_NAME]"
click at [658, 244] on app-new-student-form "Имя и отчество* Добавить себя как ученика [PERSON_NAME]* Кизирбозунц Мобильный …" at bounding box center [522, 295] width 618 height 388
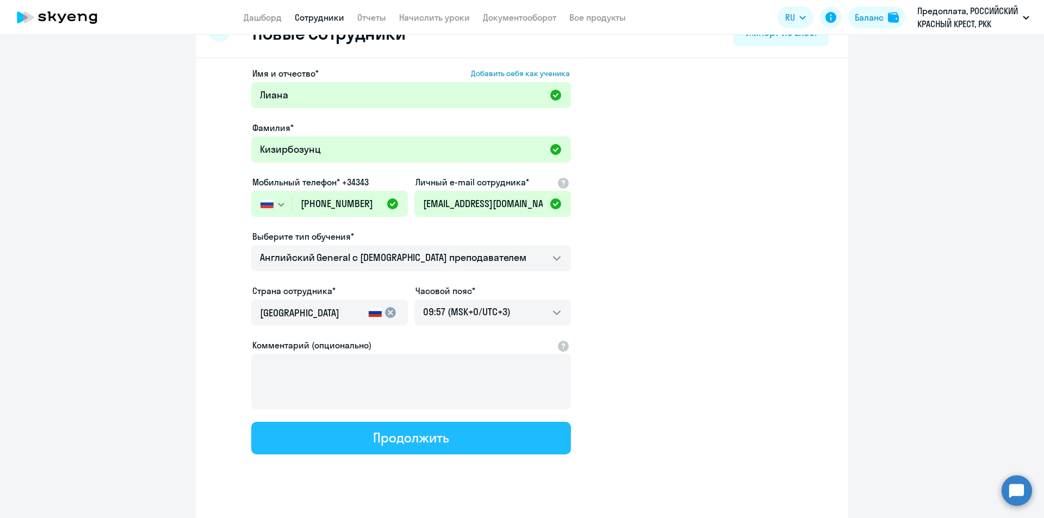
scroll to position [52, 0]
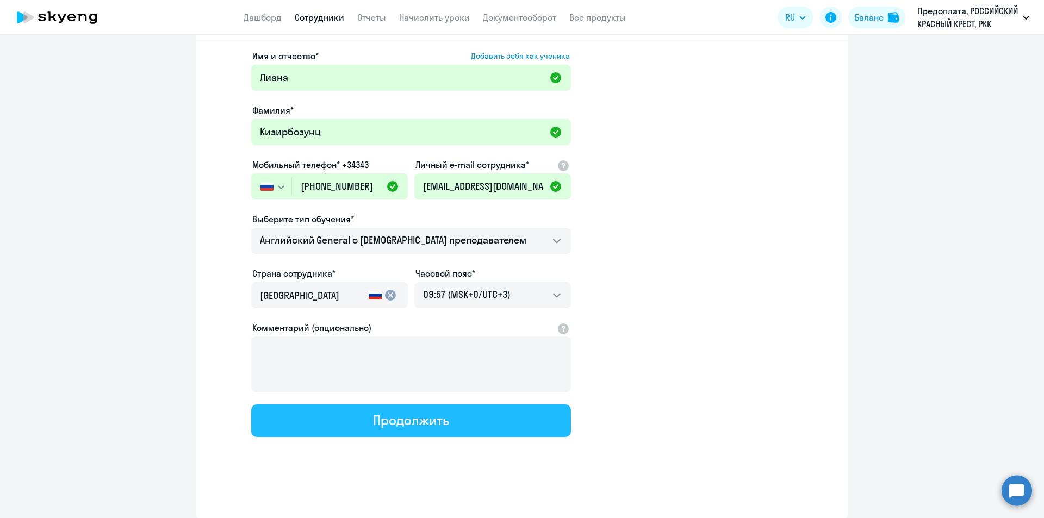
click at [412, 423] on div "Продолжить" at bounding box center [411, 420] width 76 height 17
select select "english_adult_not_native_speaker"
select select "3"
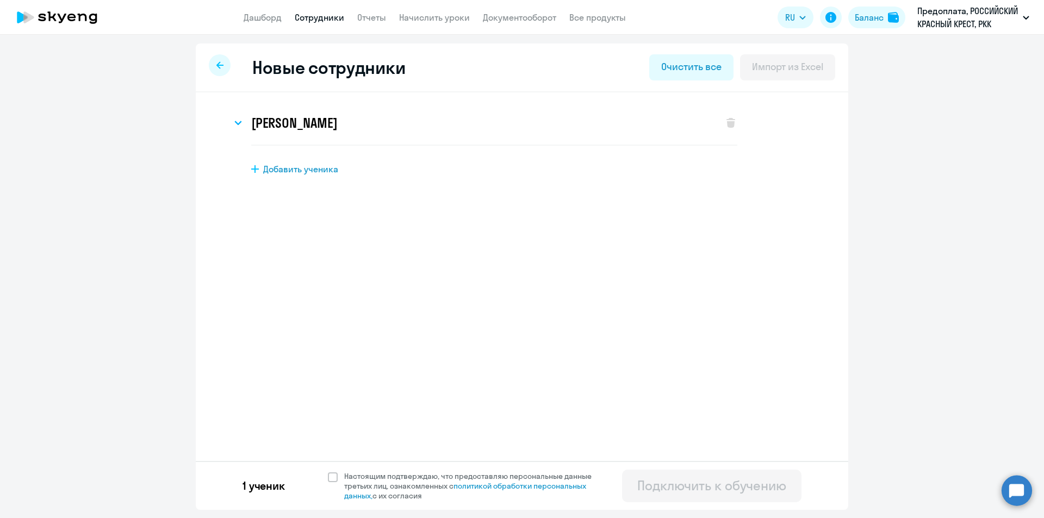
scroll to position [0, 0]
click at [331, 480] on span at bounding box center [333, 478] width 10 height 10
click at [328, 472] on input "Настоящим подтверждаю, что предоставляю персональные данные третьих лиц, ознако…" at bounding box center [327, 471] width 1 height 1
checkbox input "true"
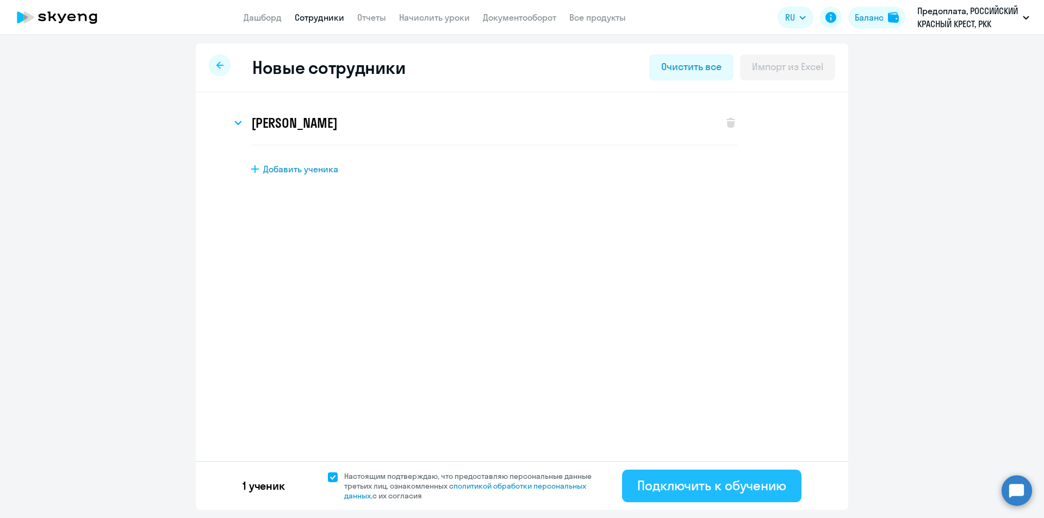
click at [731, 477] on div "Подключить к обучению" at bounding box center [712, 485] width 149 height 17
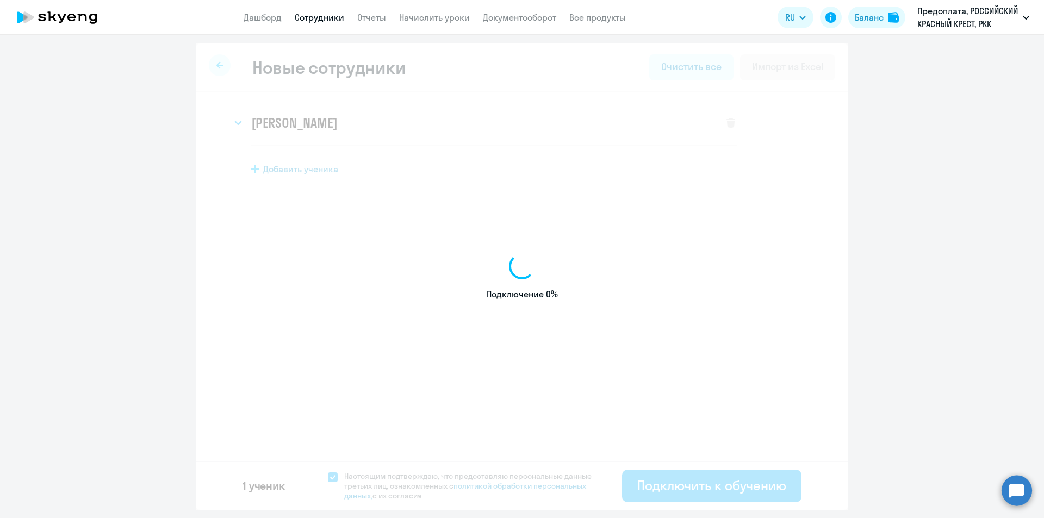
select select "english_adult_not_native_speaker"
select select "3"
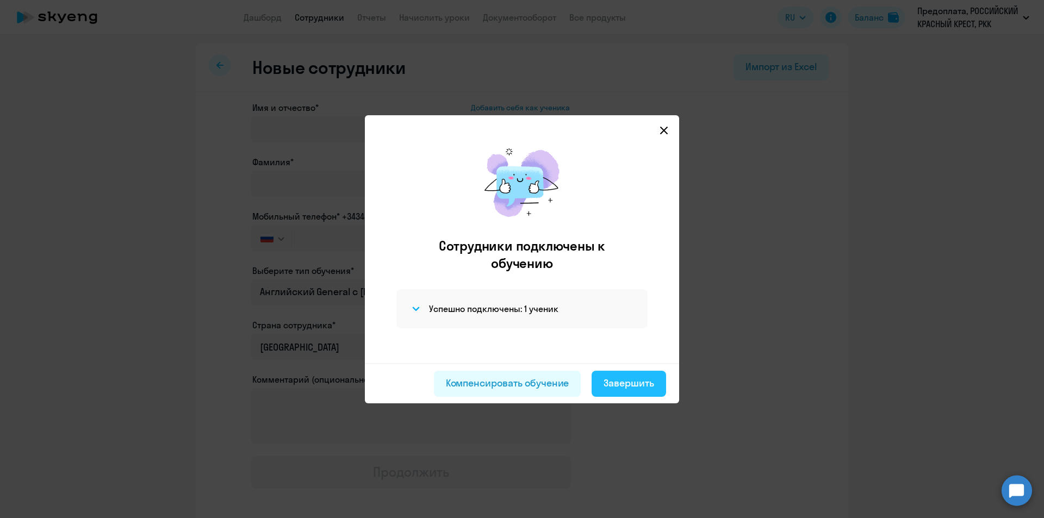
click at [631, 376] on div "Завершить" at bounding box center [629, 383] width 51 height 14
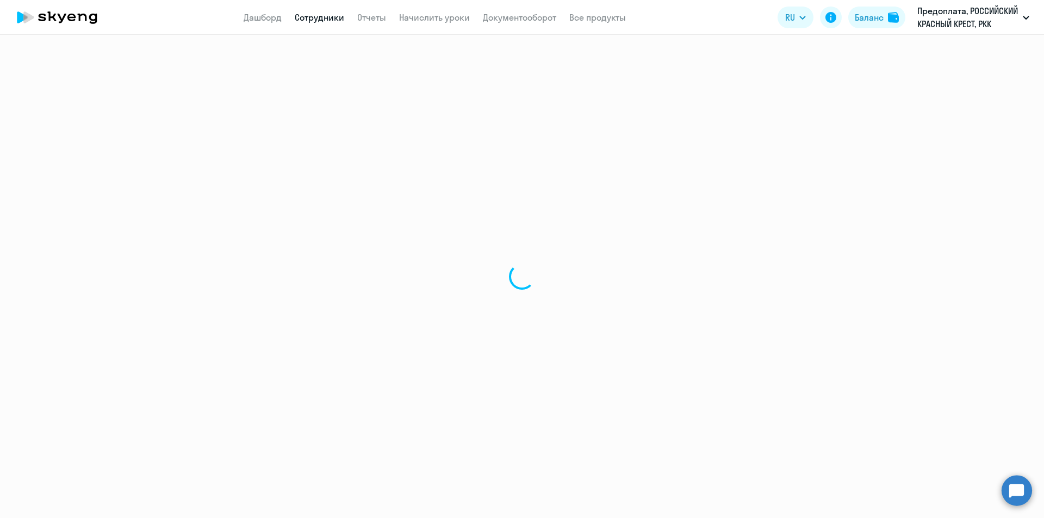
select select "30"
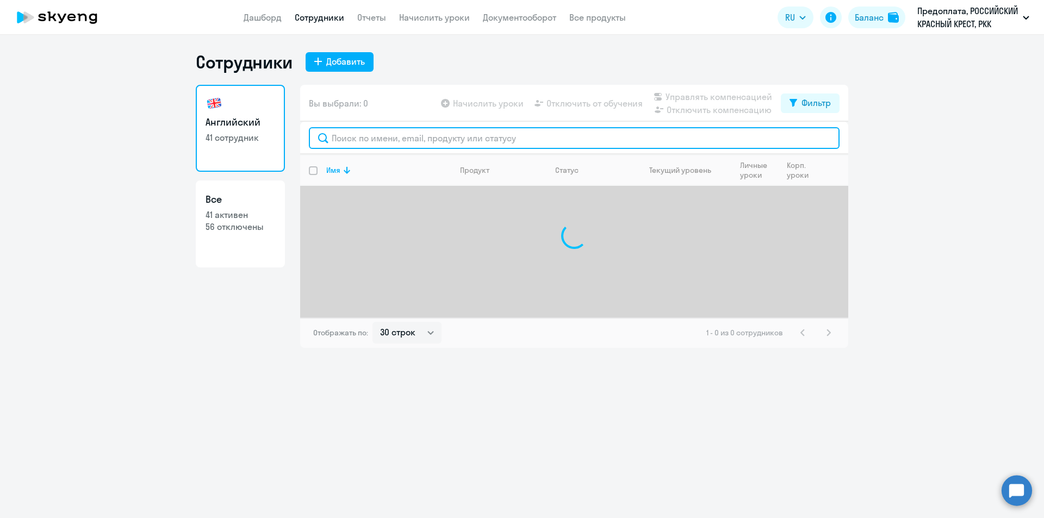
click at [360, 137] on input "text" at bounding box center [574, 138] width 531 height 22
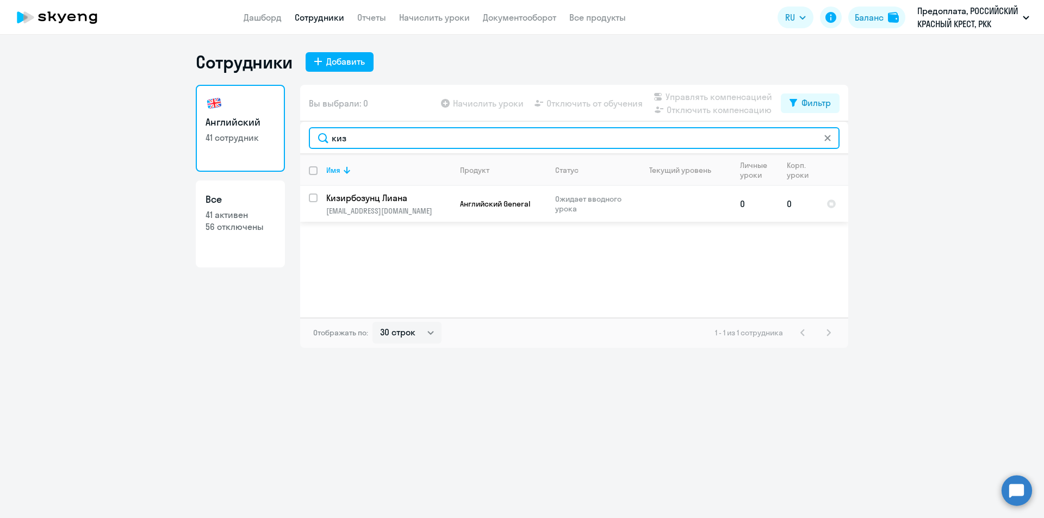
type input "киз"
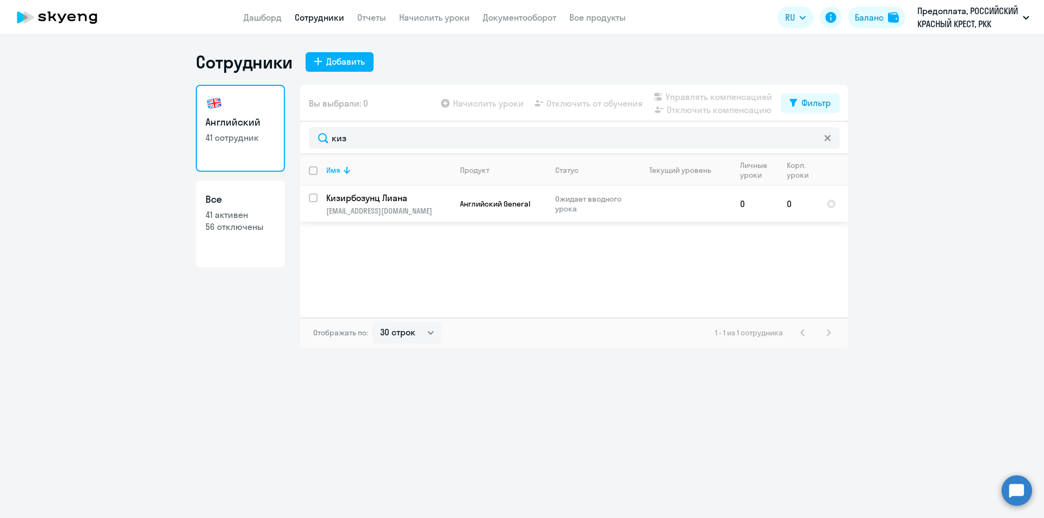
click at [311, 201] on input "select row 42449016" at bounding box center [320, 205] width 22 height 22
checkbox input "true"
click at [471, 107] on span "Начислить уроки" at bounding box center [488, 103] width 71 height 13
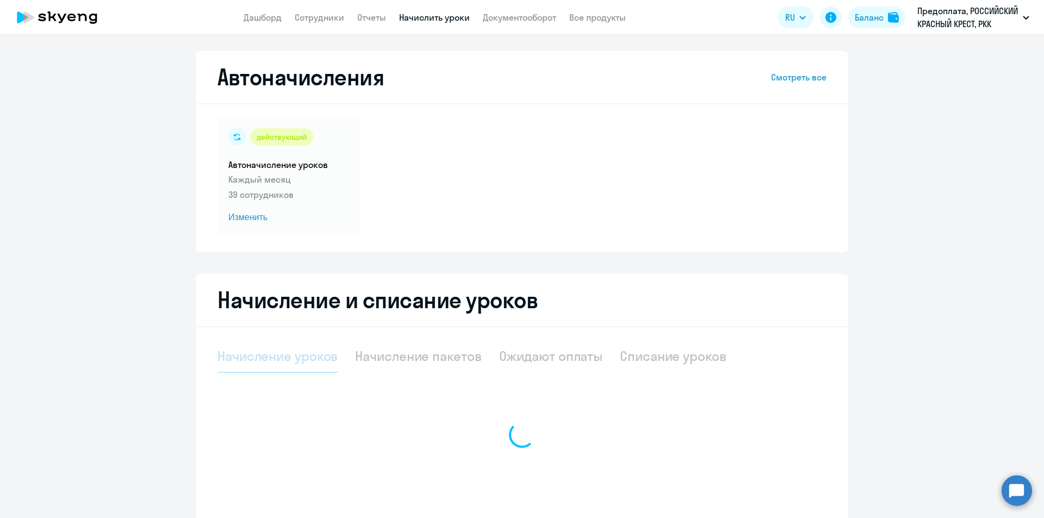
select select "10"
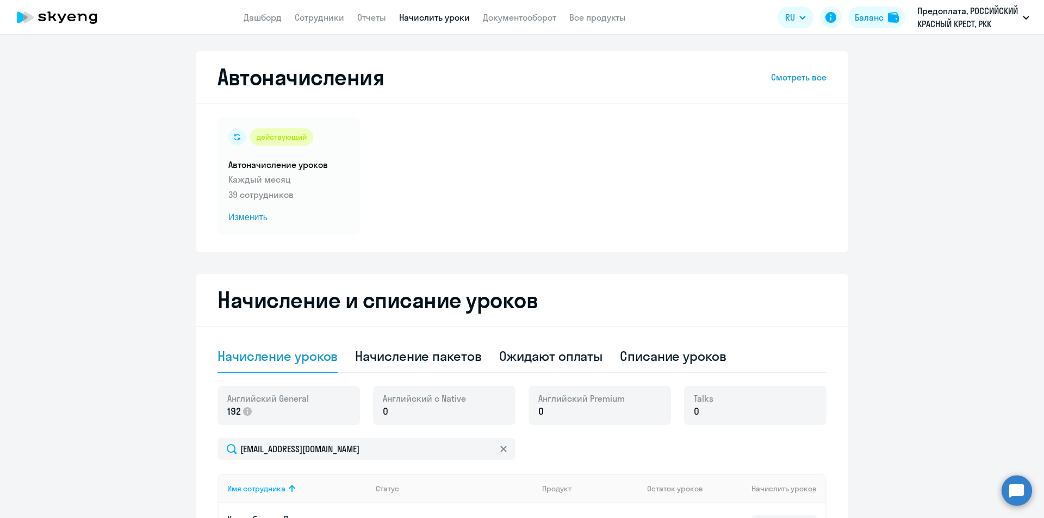
scroll to position [109, 0]
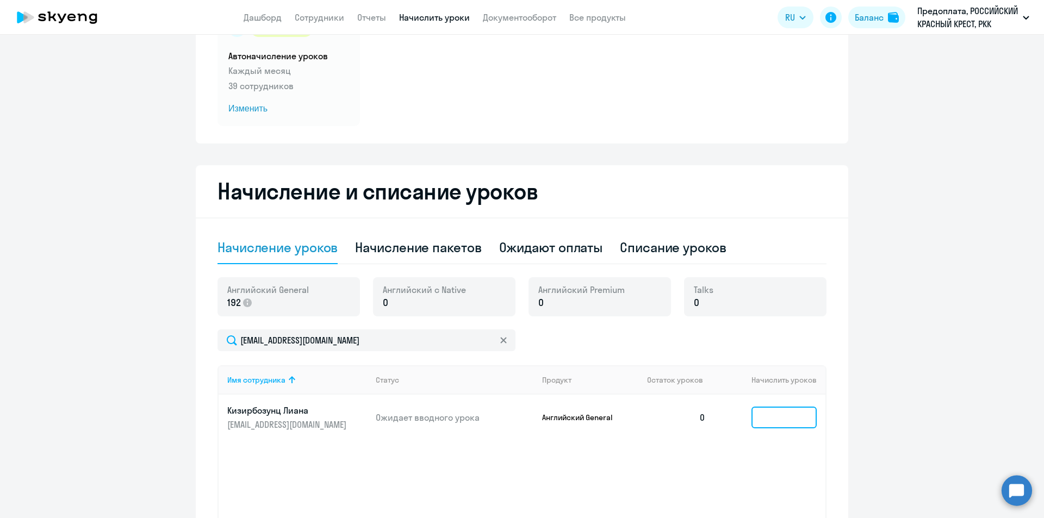
click at [777, 416] on input at bounding box center [784, 418] width 65 height 22
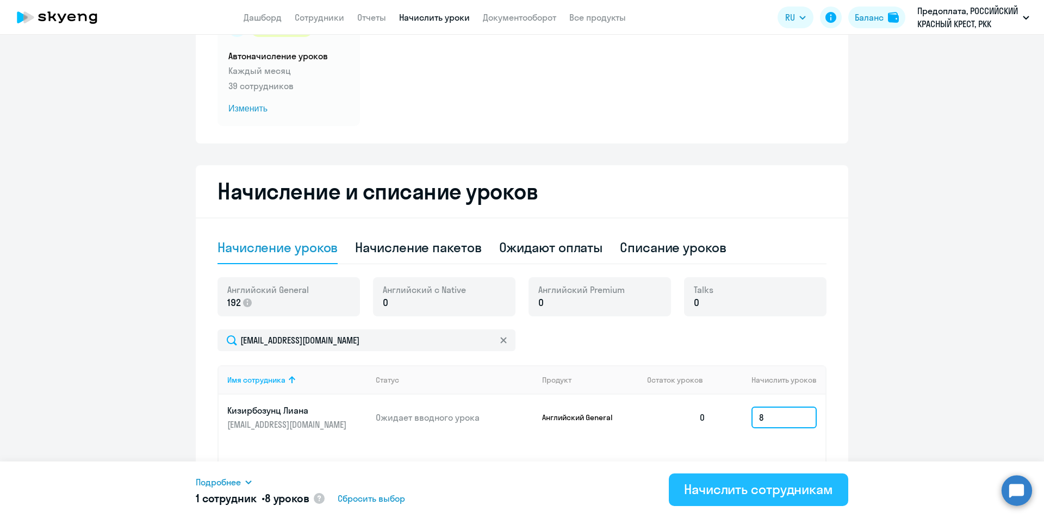
type input "8"
click at [738, 485] on div "Начислить сотрудникам" at bounding box center [758, 489] width 149 height 17
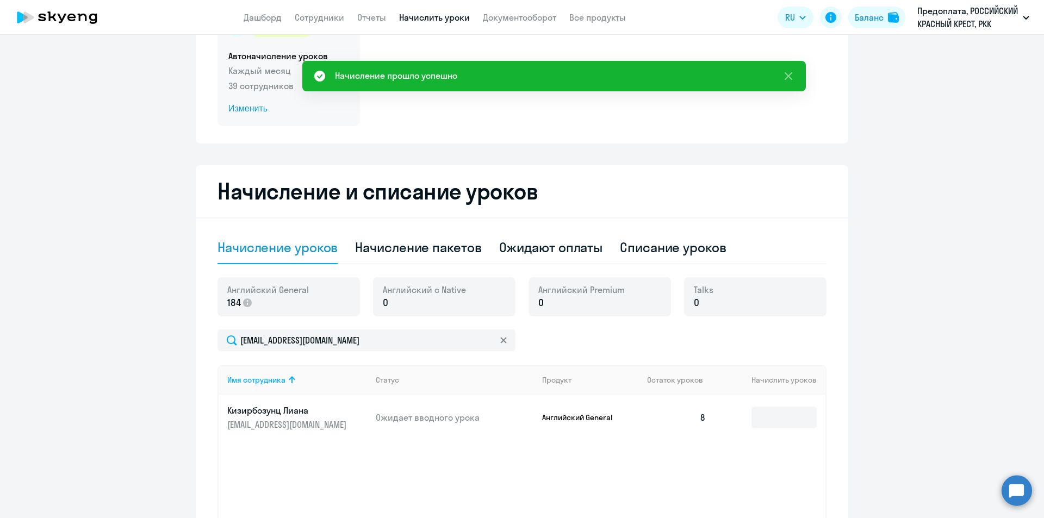
click at [253, 104] on span "Изменить" at bounding box center [288, 108] width 121 height 13
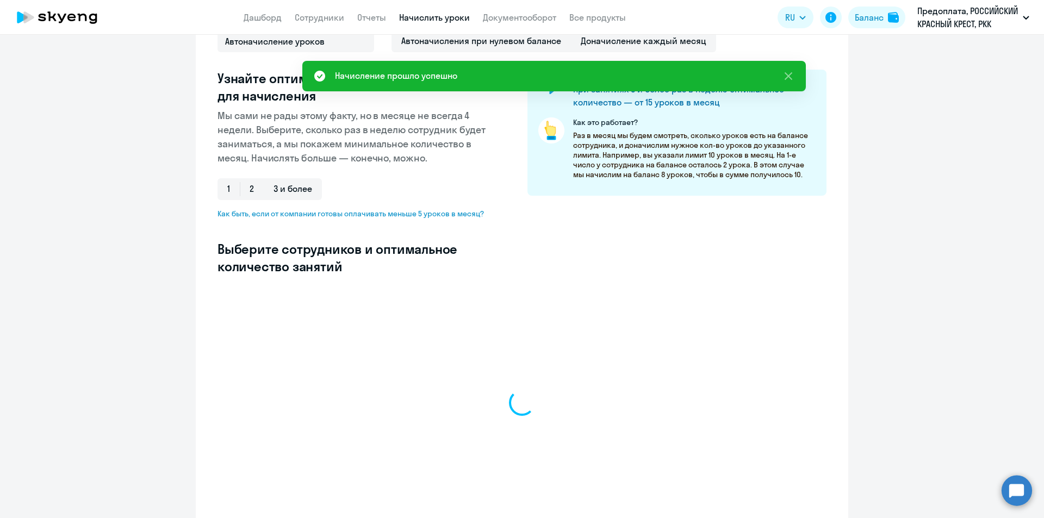
select select "10"
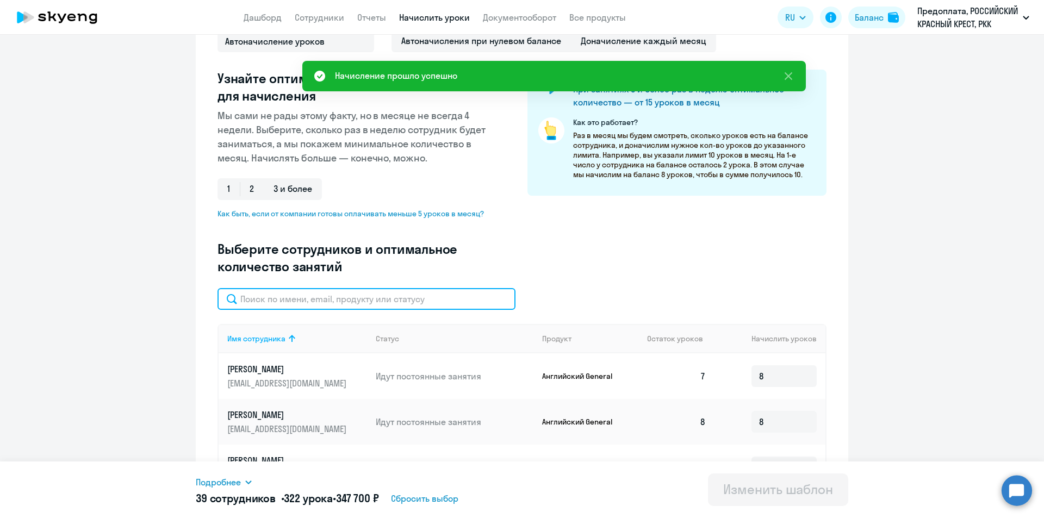
click at [343, 304] on input "text" at bounding box center [367, 299] width 298 height 22
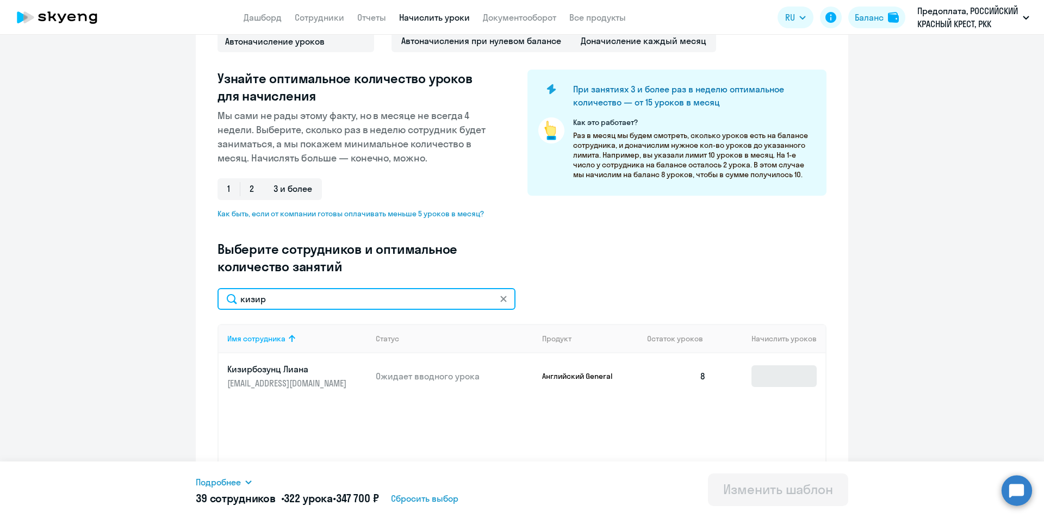
type input "кизир"
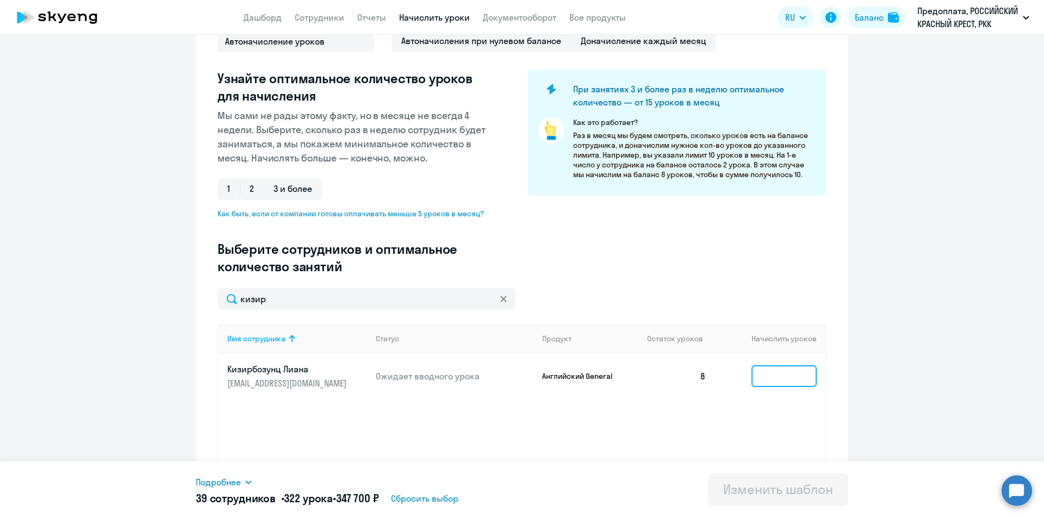
click at [763, 373] on input at bounding box center [784, 377] width 65 height 22
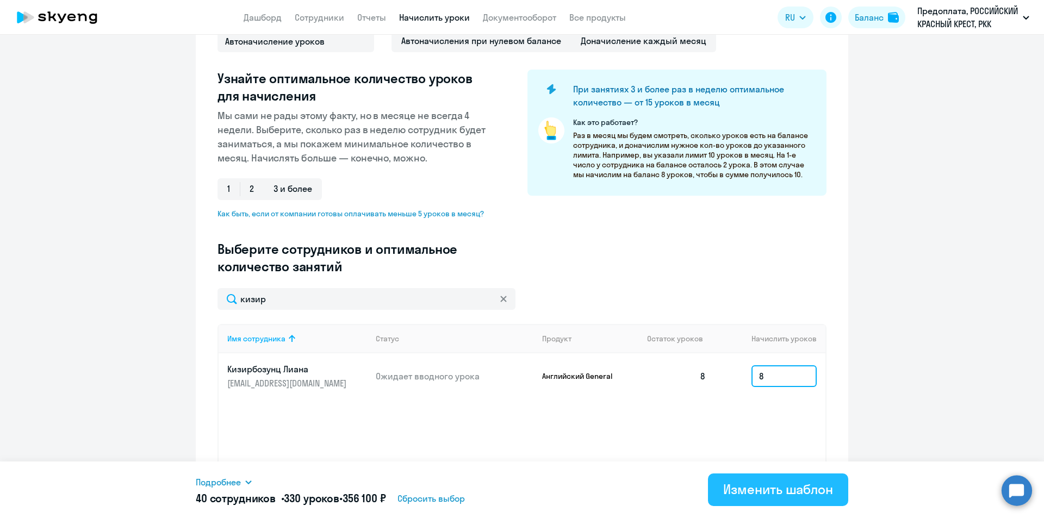
type input "8"
click at [799, 483] on div "Изменить шаблон" at bounding box center [778, 489] width 110 height 17
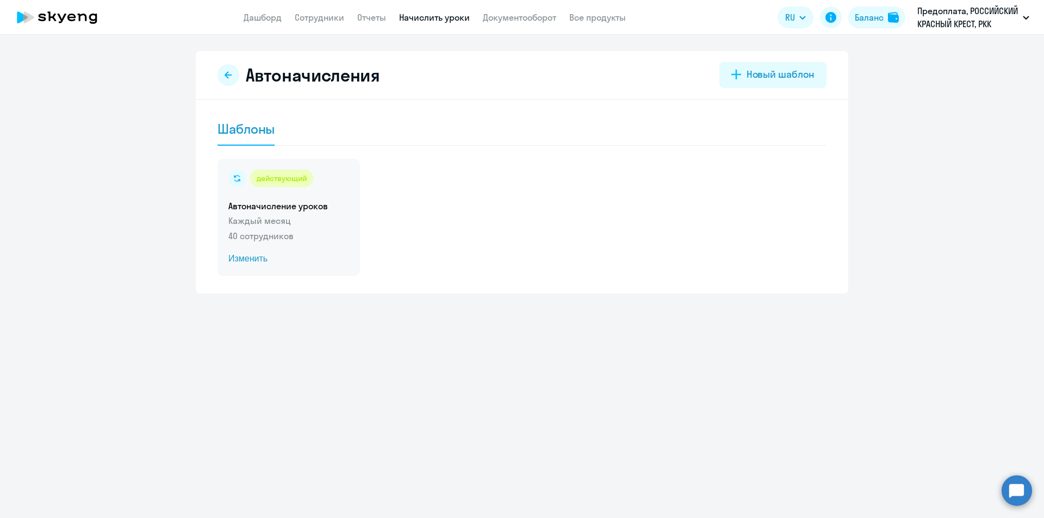
click at [248, 252] on span "Изменить" at bounding box center [288, 258] width 121 height 13
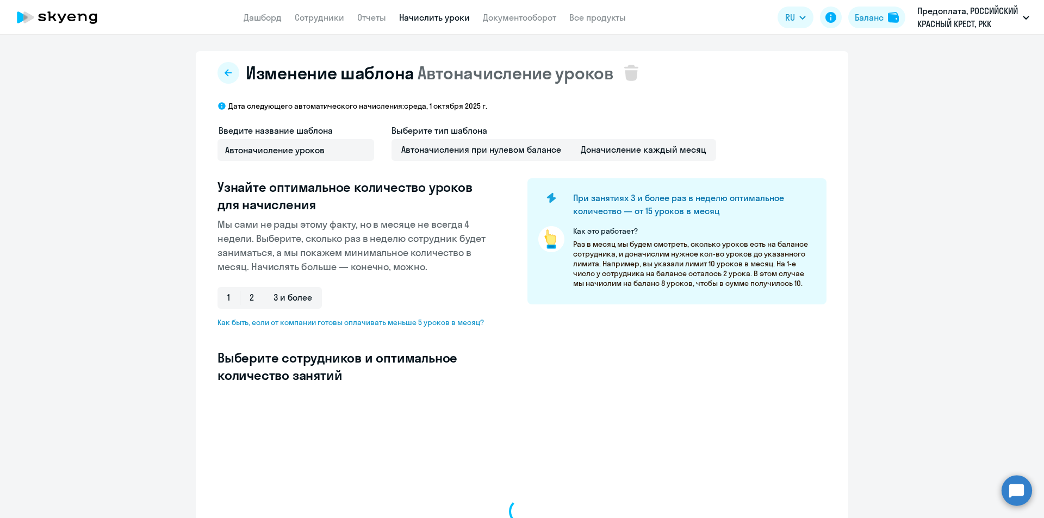
select select "10"
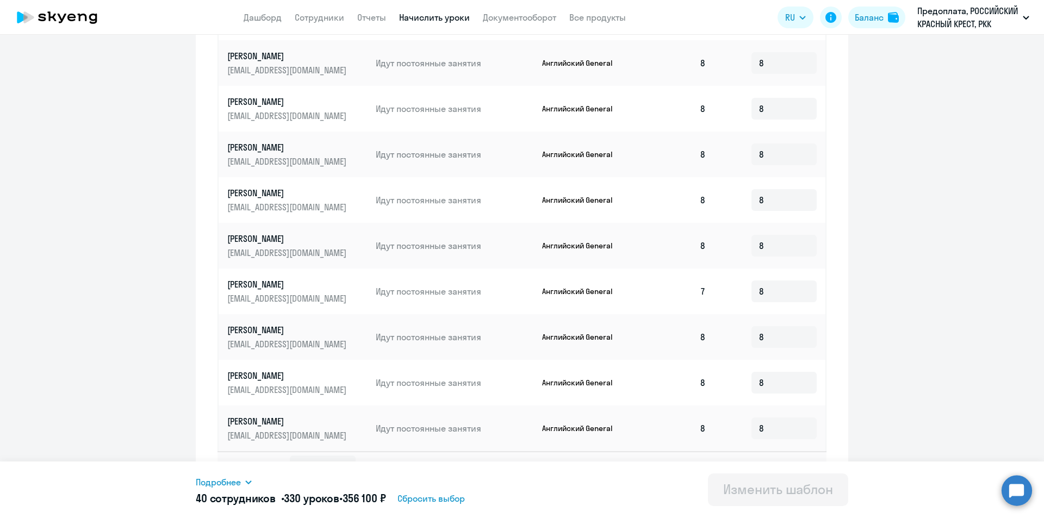
scroll to position [492, 0]
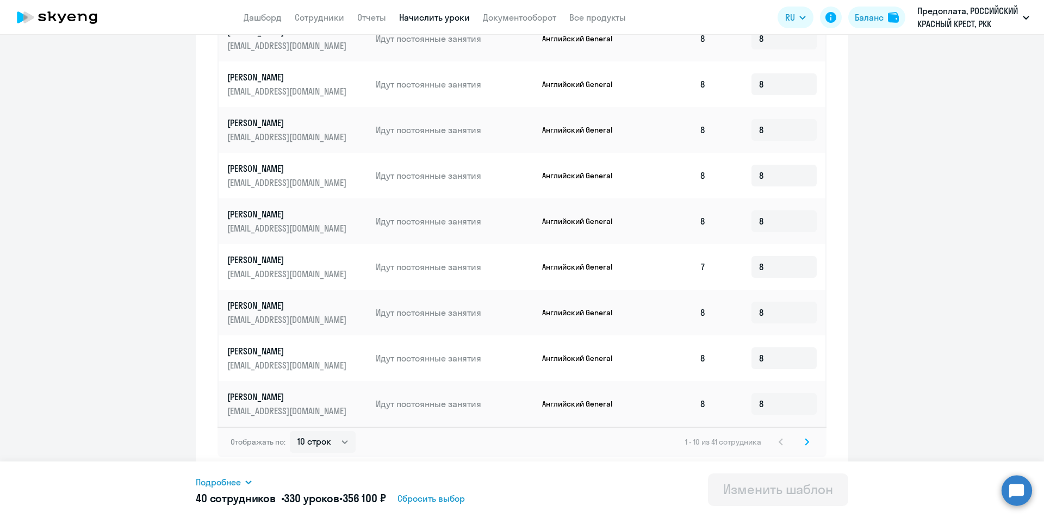
click at [805, 440] on icon at bounding box center [807, 442] width 4 height 8
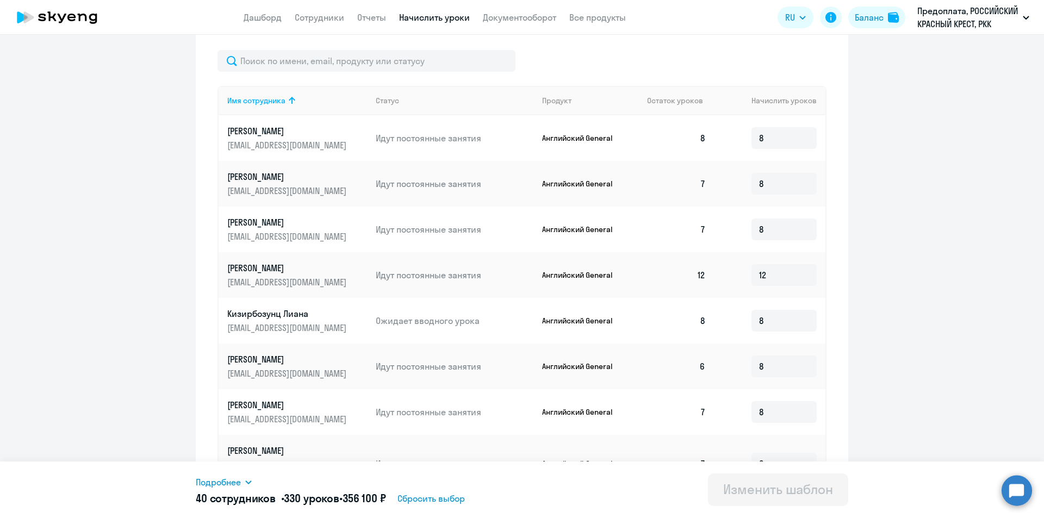
scroll to position [329, 0]
